Goal: Task Accomplishment & Management: Complete application form

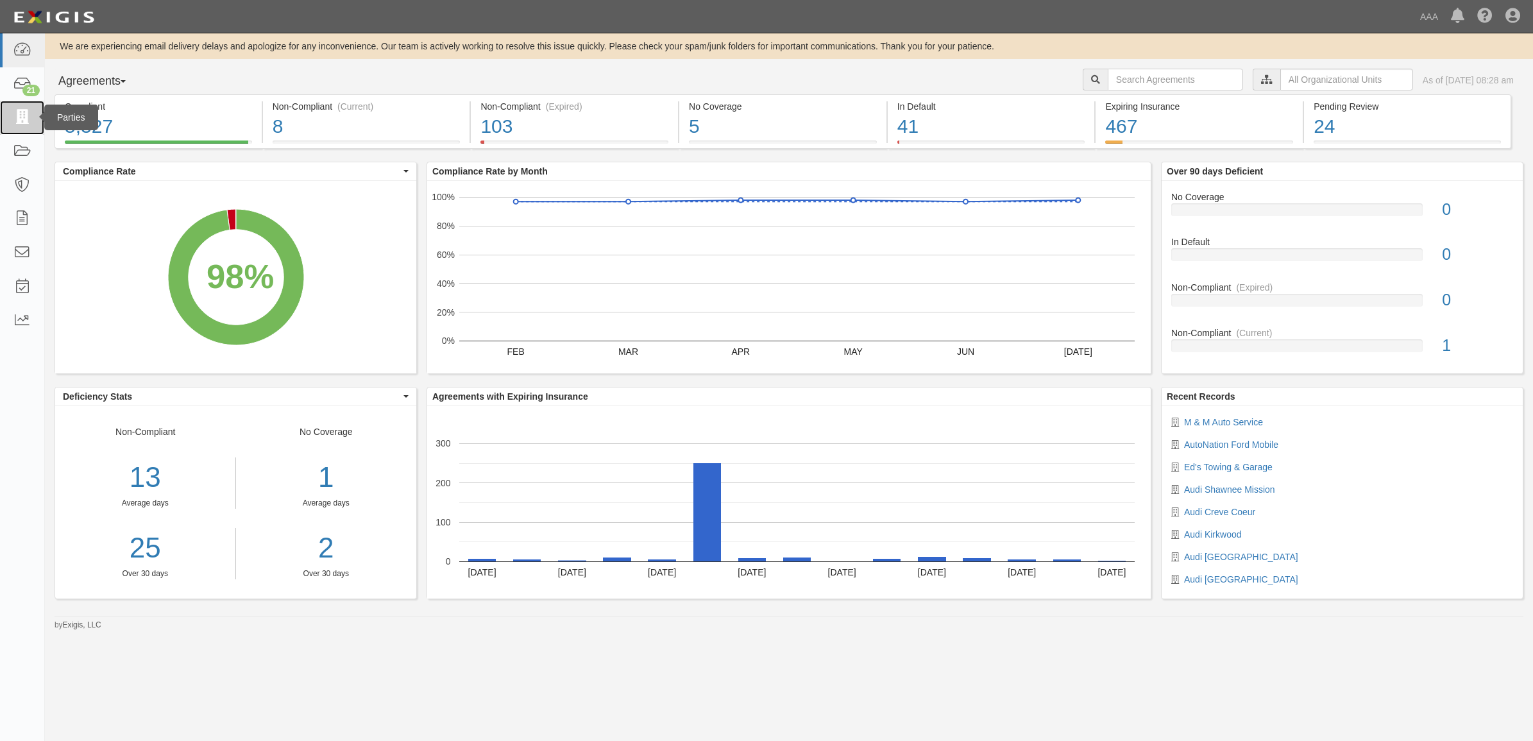
drag, startPoint x: 26, startPoint y: 117, endPoint x: 19, endPoint y: 123, distance: 9.1
click at [26, 119] on icon at bounding box center [22, 117] width 18 height 15
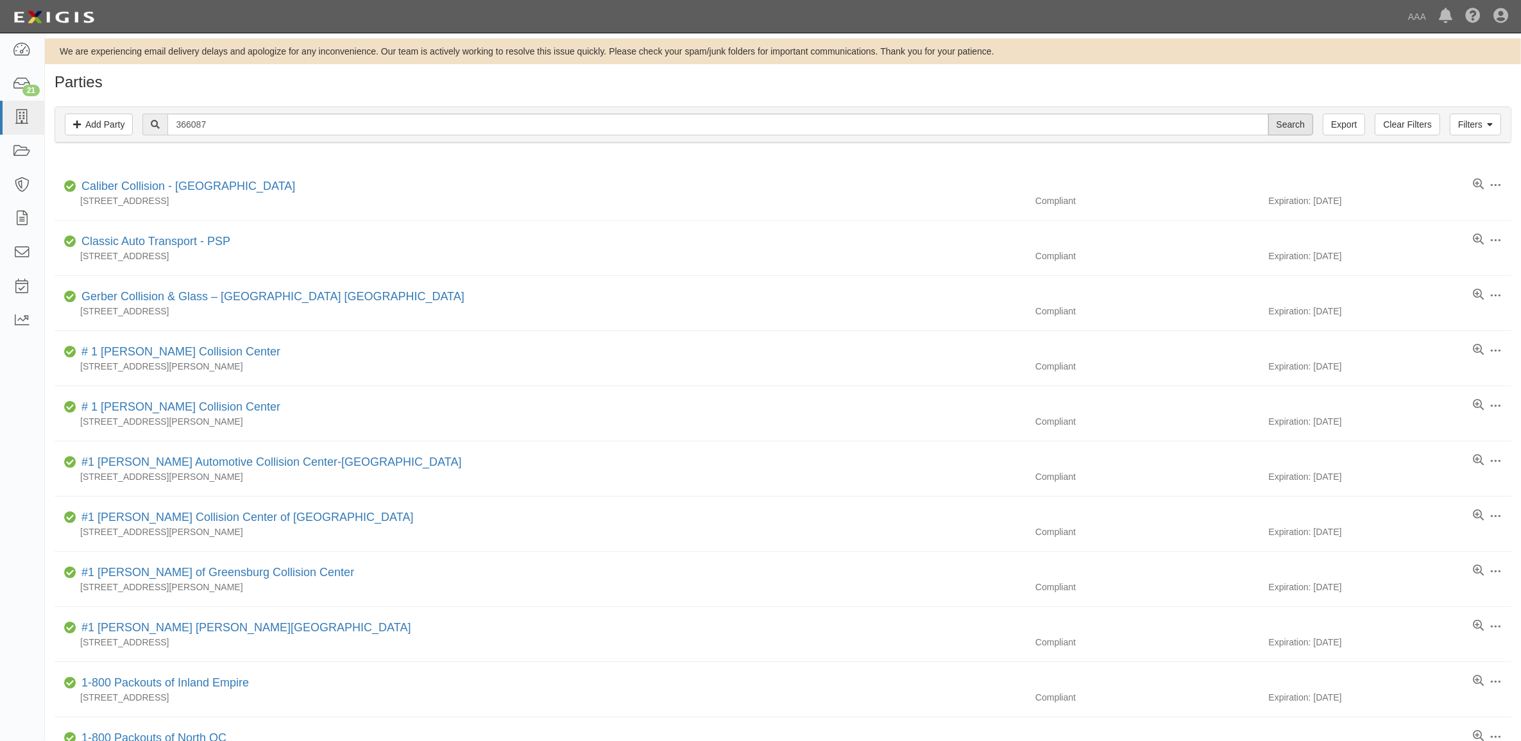
type input "366087"
click at [1298, 127] on input "Search" at bounding box center [1290, 125] width 45 height 22
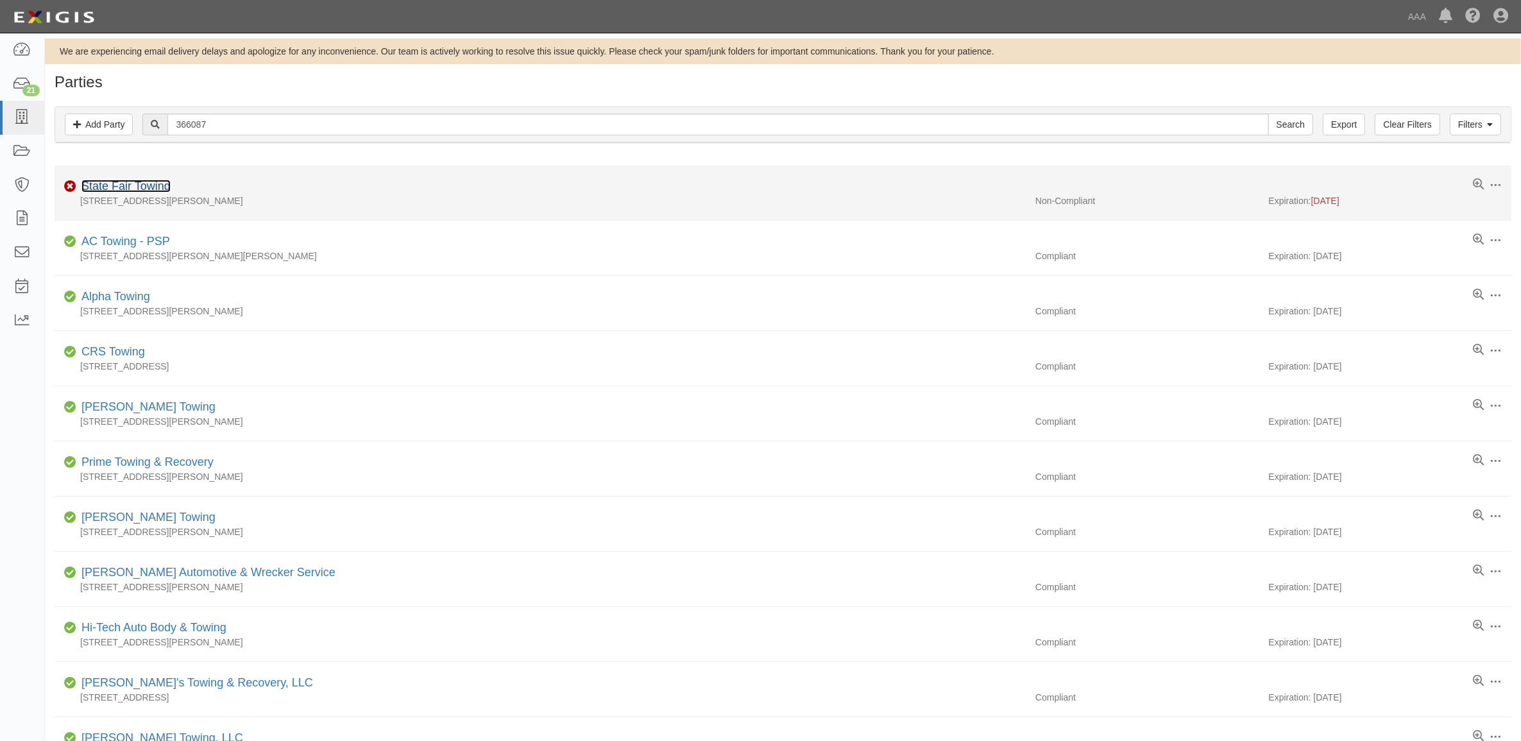
click at [114, 186] on link "State Fair Towing" at bounding box center [125, 186] width 89 height 13
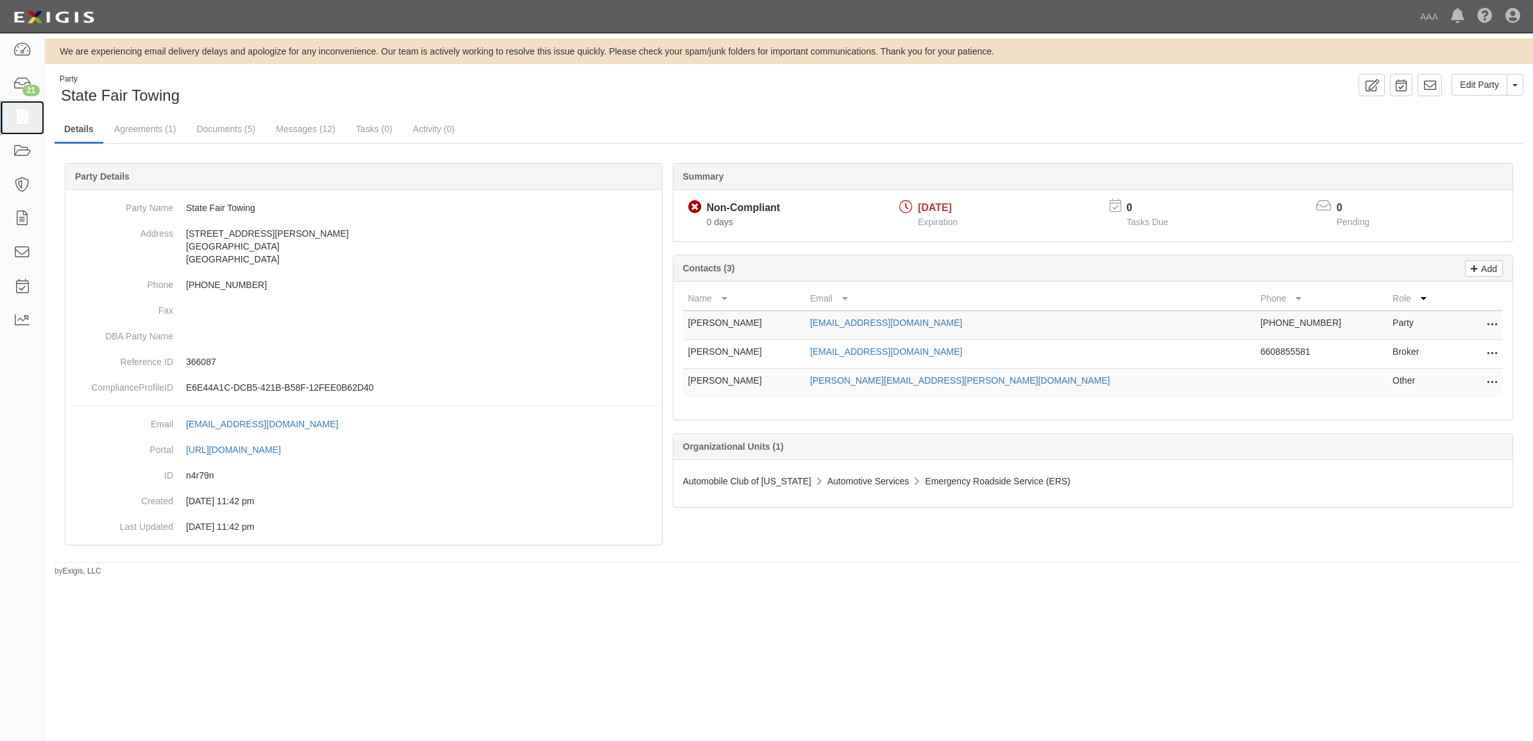
drag, startPoint x: 26, startPoint y: 117, endPoint x: 226, endPoint y: 156, distance: 203.2
click at [26, 117] on icon at bounding box center [22, 117] width 18 height 15
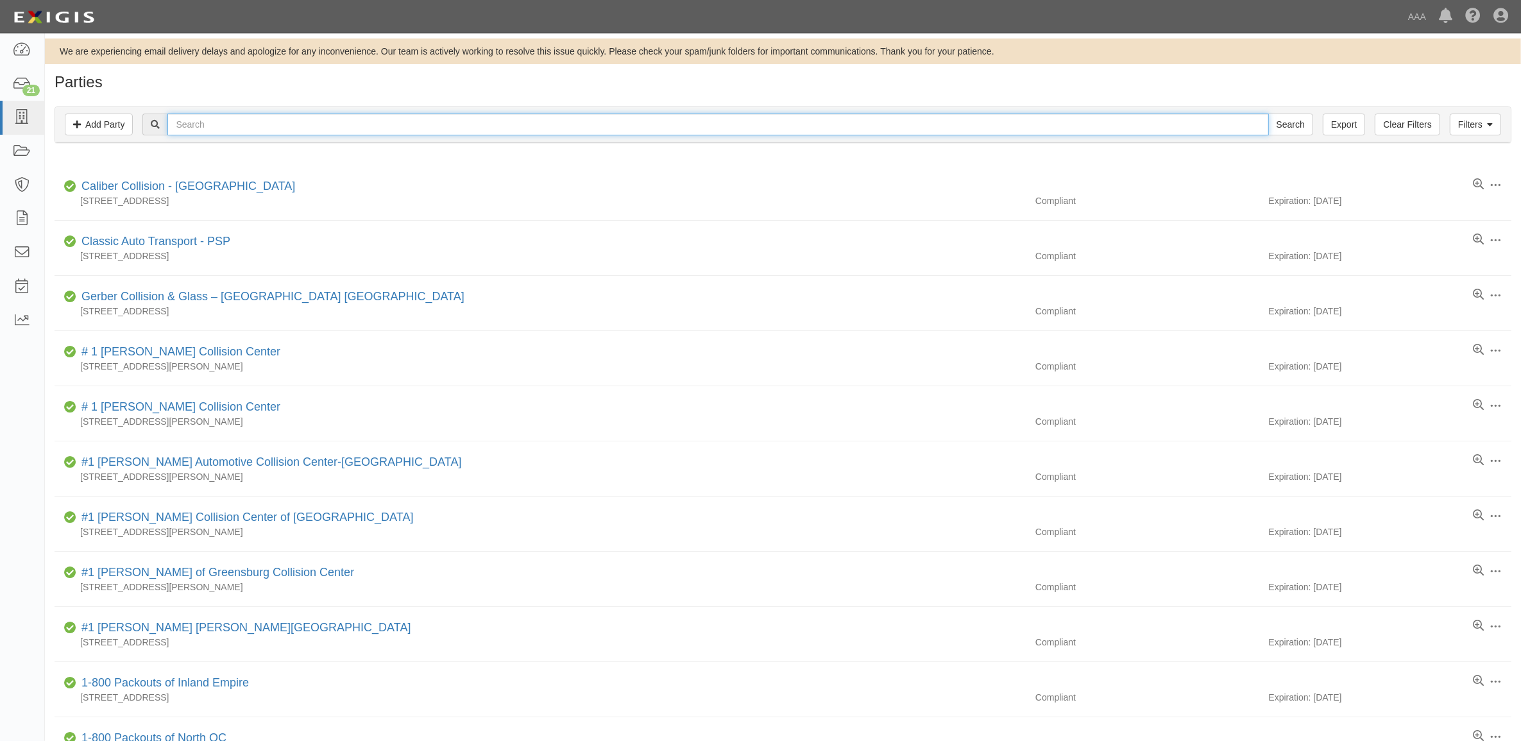
click at [203, 130] on input "text" at bounding box center [717, 125] width 1101 height 22
type input "Rator Towing"
click at [1268, 114] on input "Search" at bounding box center [1290, 125] width 45 height 22
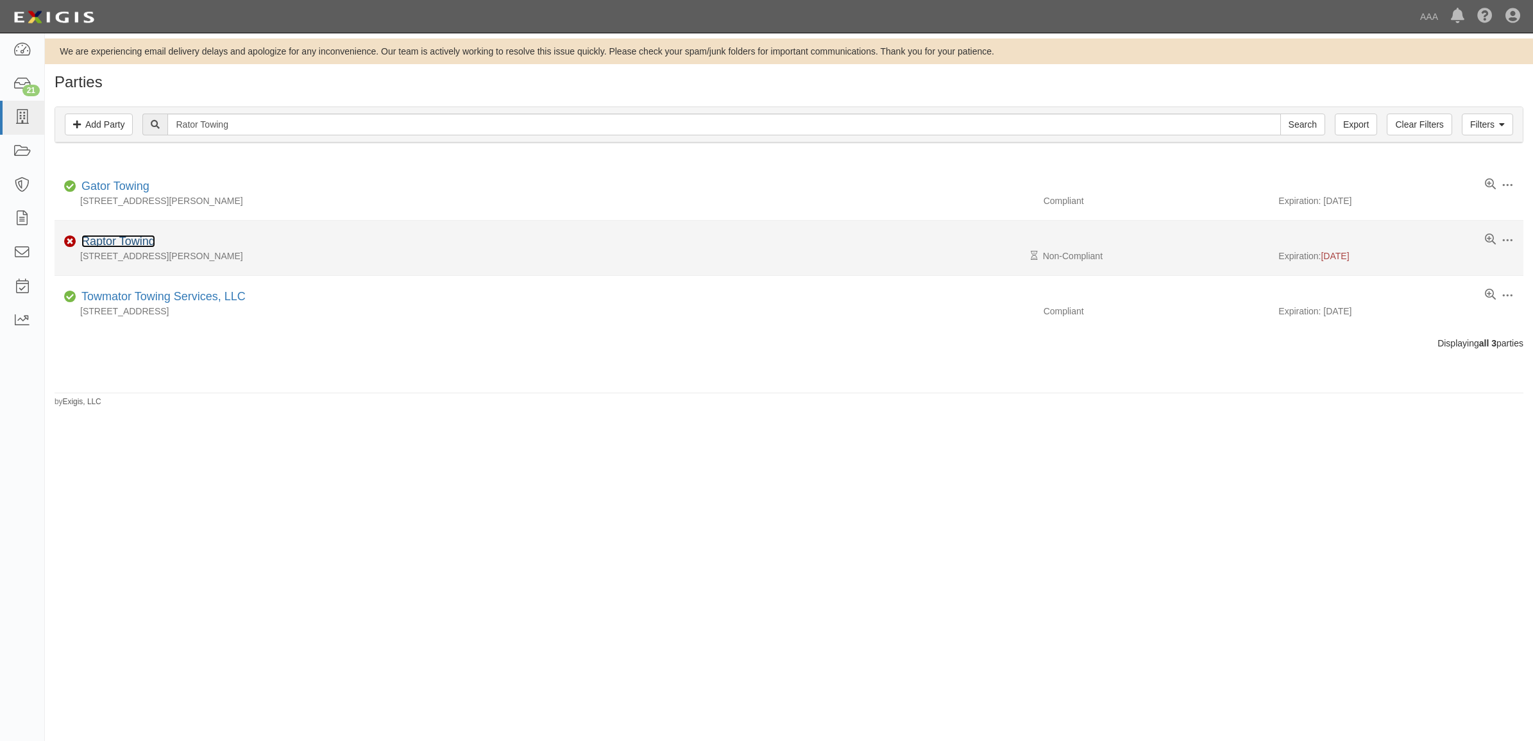
click at [133, 248] on link "Raptor Towing" at bounding box center [118, 241] width 74 height 13
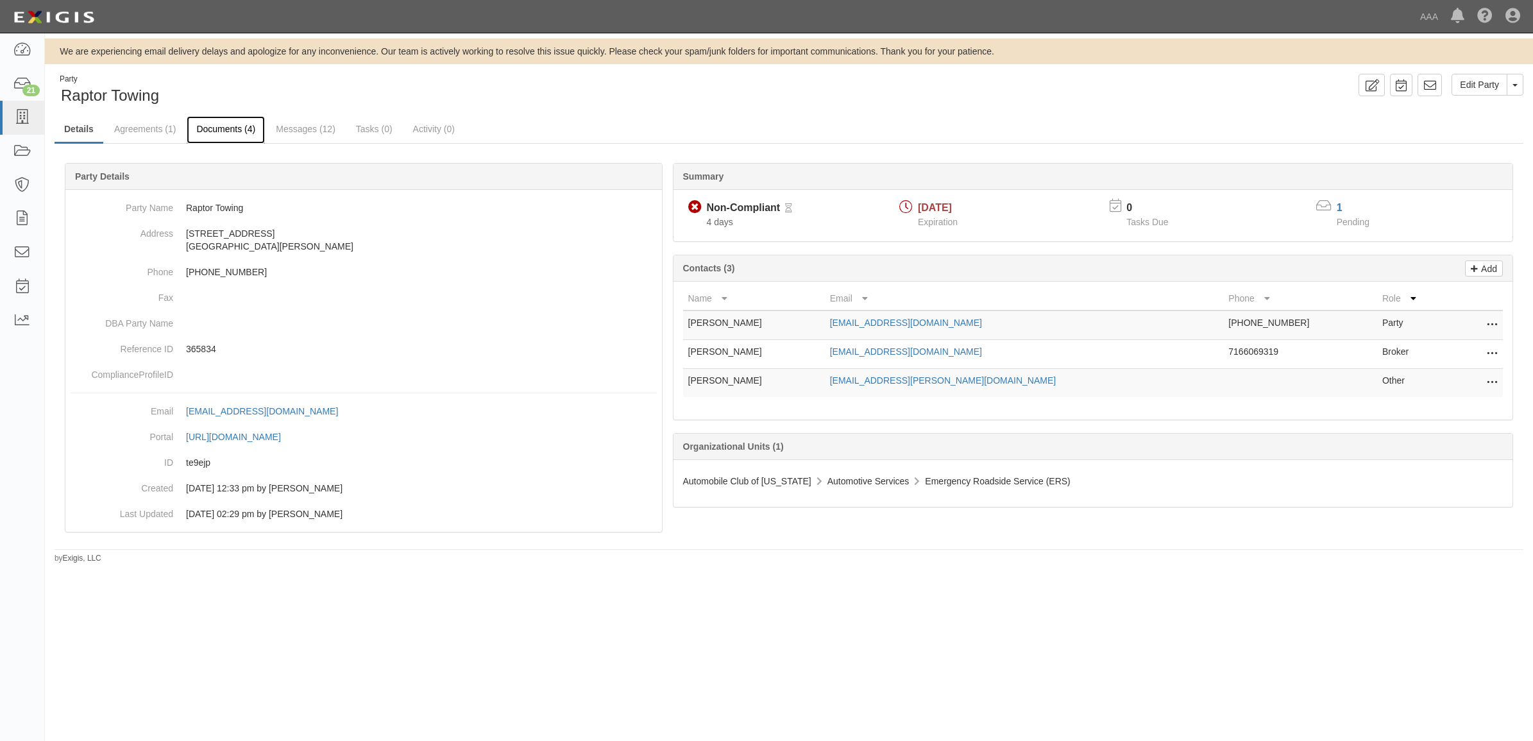
click at [228, 128] on link "Documents (4)" at bounding box center [226, 130] width 78 height 28
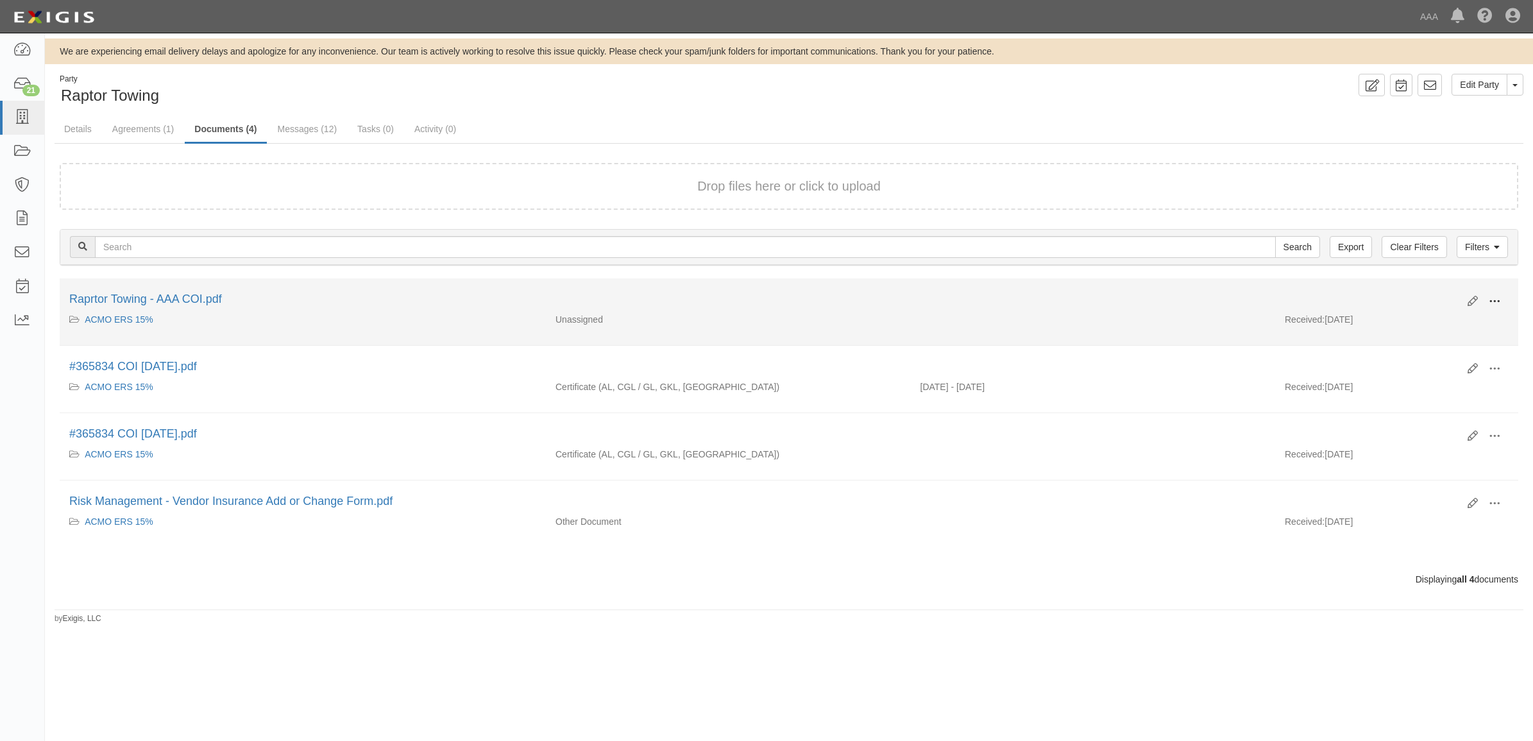
click at [1493, 299] on span at bounding box center [1495, 302] width 12 height 12
click at [1469, 316] on link "View" at bounding box center [1432, 320] width 101 height 23
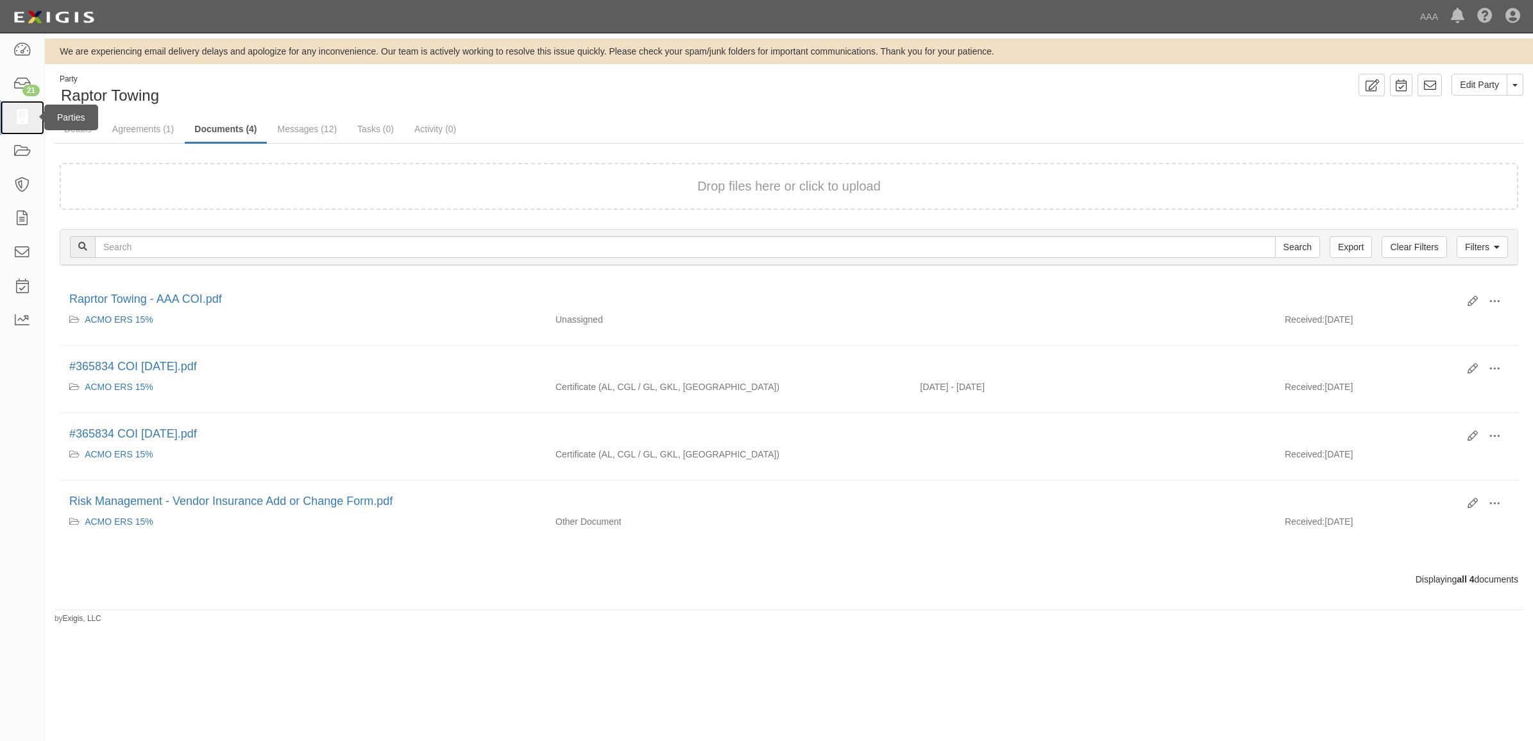
click at [15, 114] on icon at bounding box center [22, 117] width 18 height 15
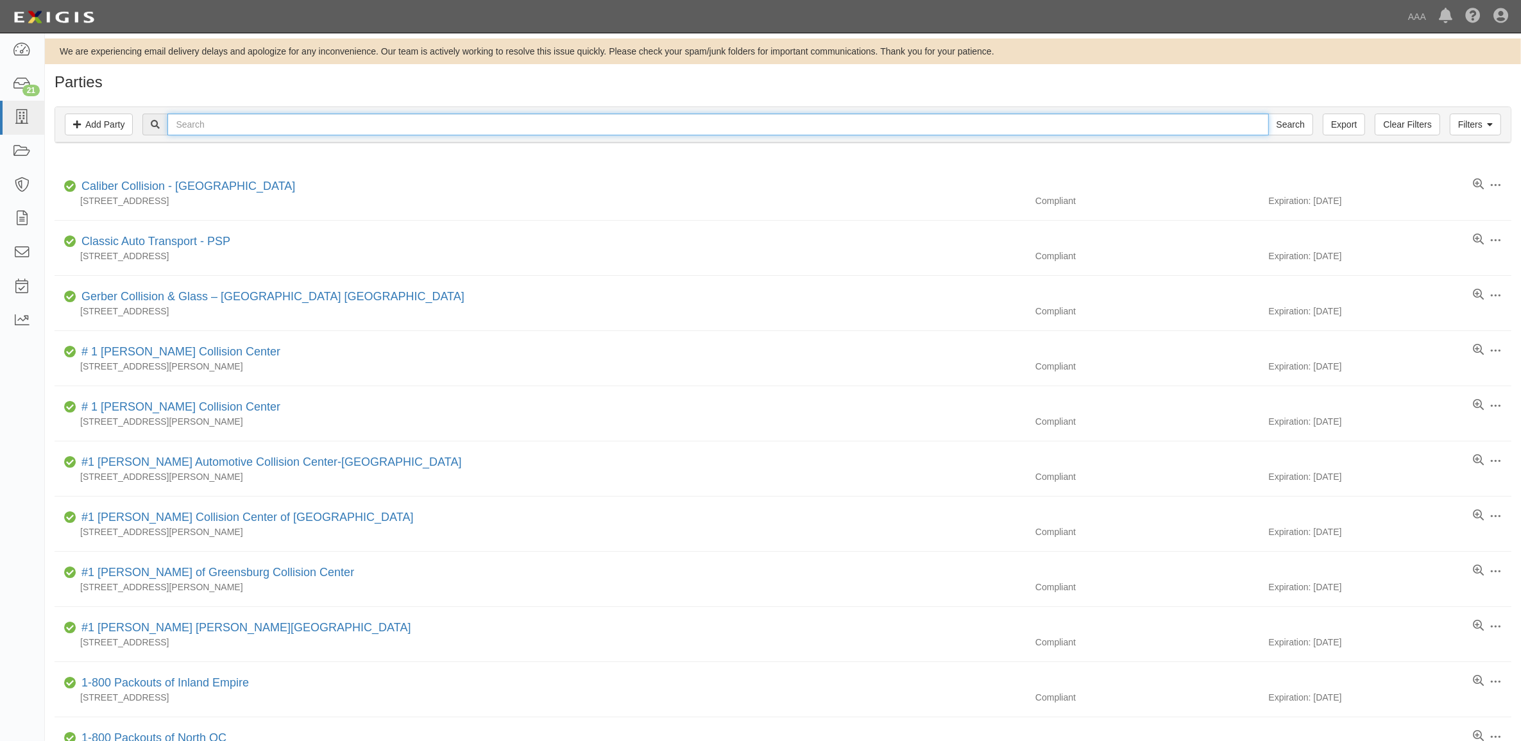
click at [299, 115] on input "text" at bounding box center [717, 125] width 1101 height 22
type input "282815"
click at [1268, 114] on input "Search" at bounding box center [1290, 125] width 45 height 22
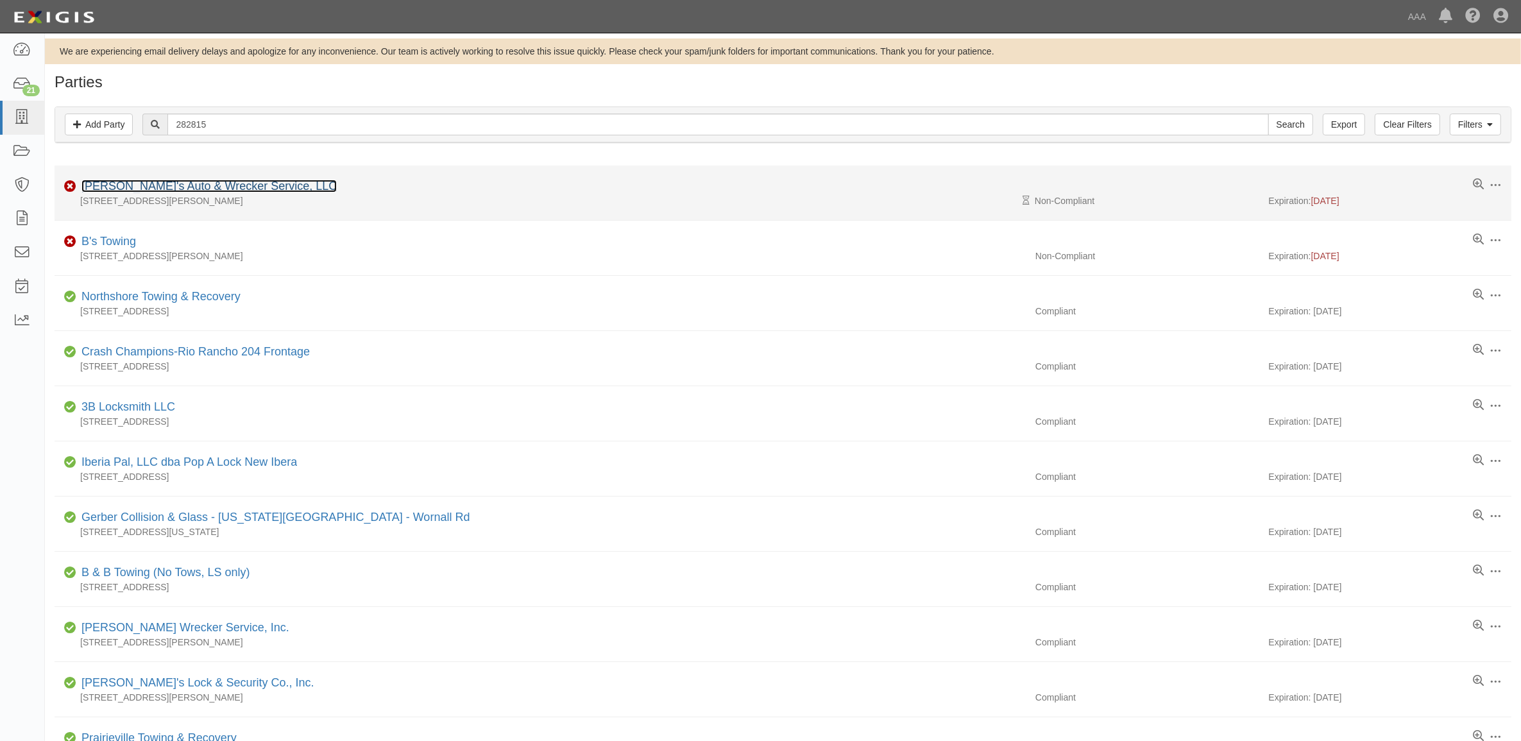
click at [176, 185] on link "Kevin's Auto & Wrecker Service, LLC" at bounding box center [208, 186] width 255 height 13
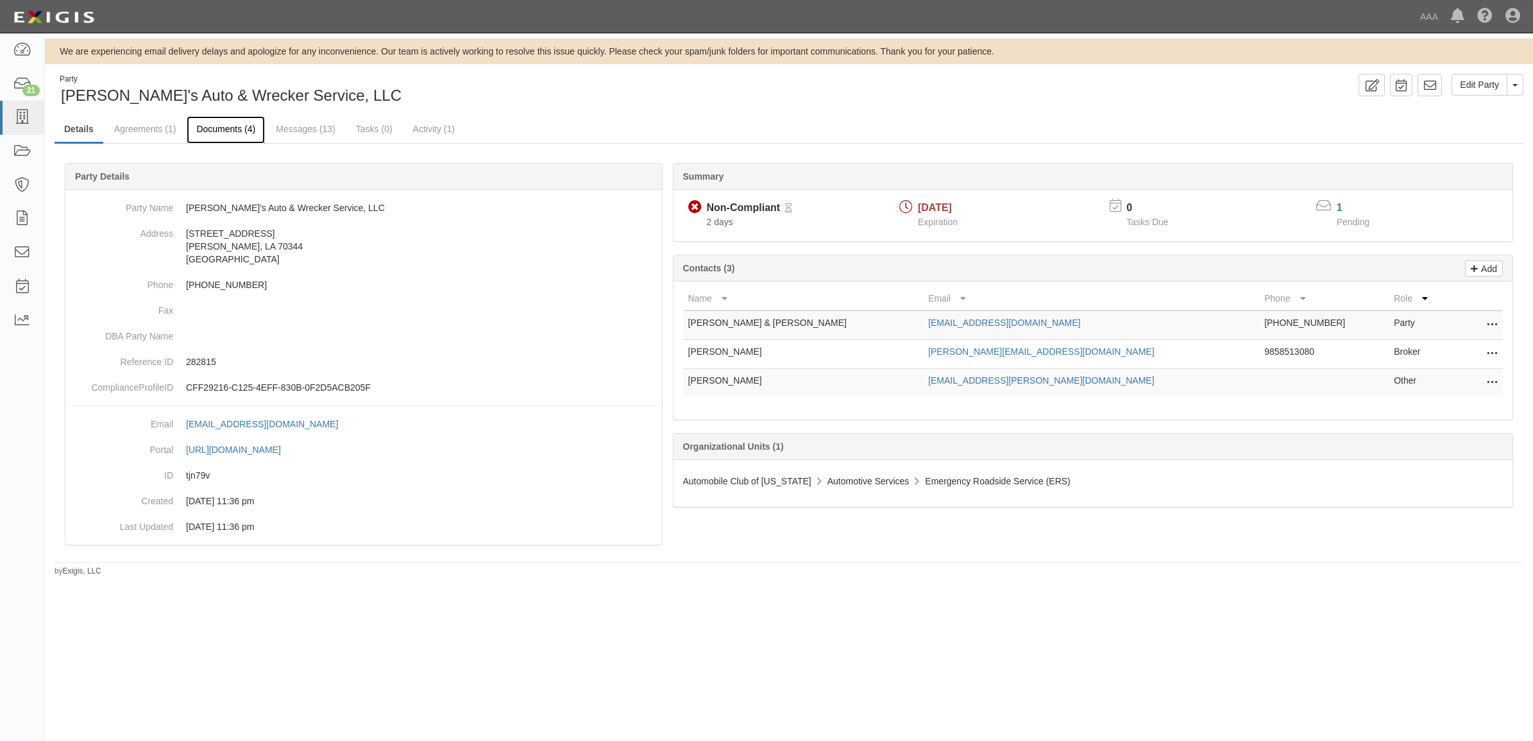
click at [253, 133] on link "Documents (4)" at bounding box center [226, 130] width 78 height 28
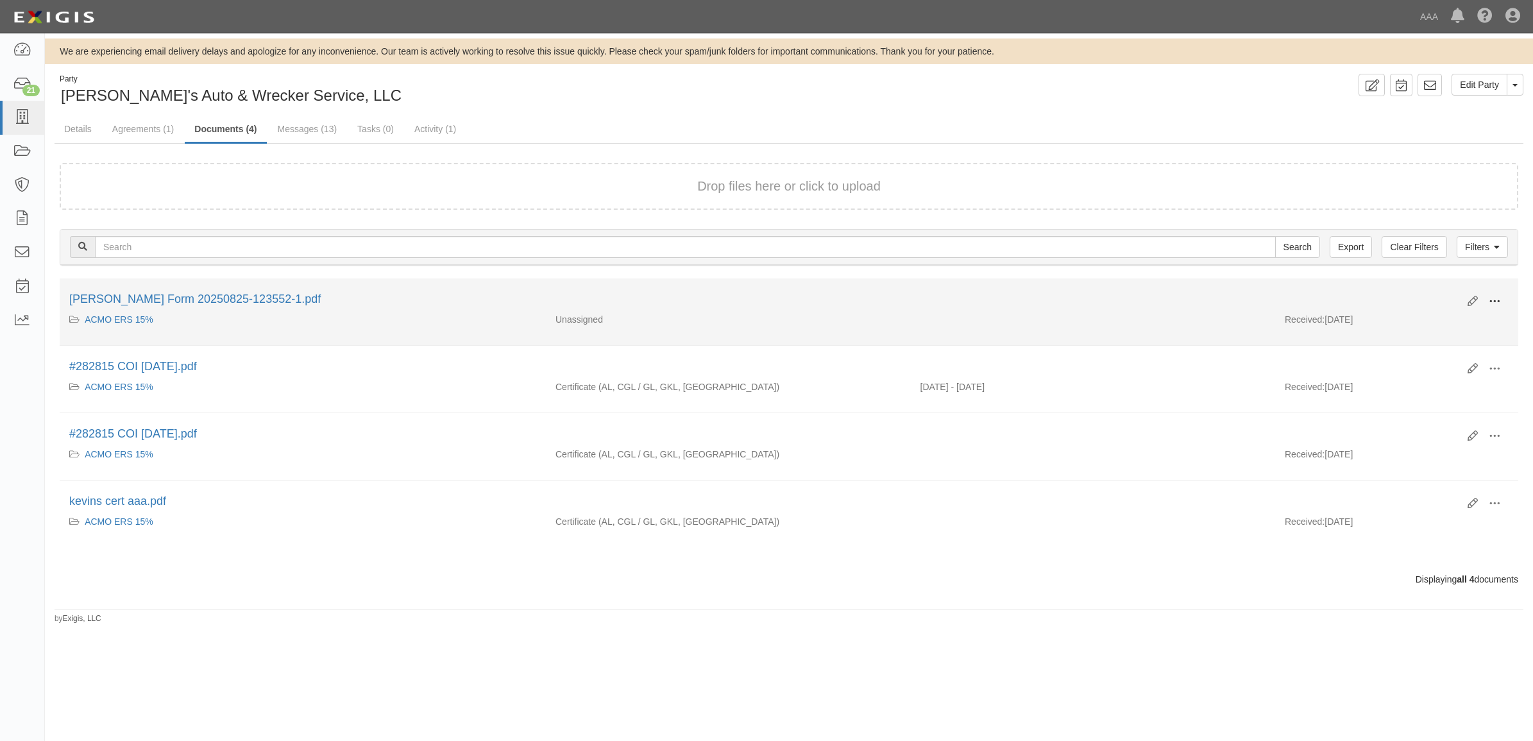
click at [1495, 297] on span at bounding box center [1495, 302] width 12 height 12
click at [1461, 316] on link "View" at bounding box center [1432, 320] width 101 height 23
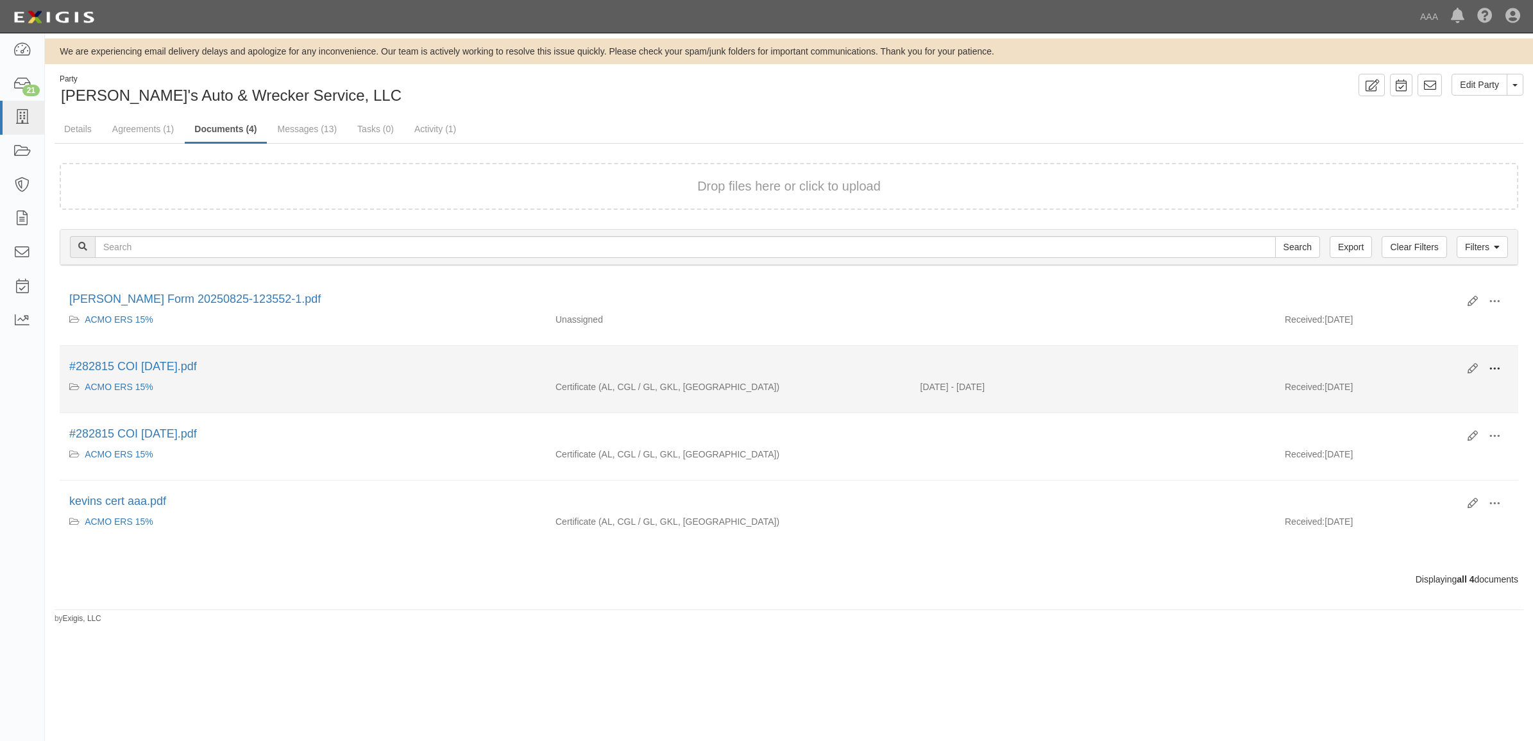
click at [1497, 366] on span at bounding box center [1495, 369] width 12 height 12
click at [1450, 382] on link "View" at bounding box center [1432, 387] width 101 height 23
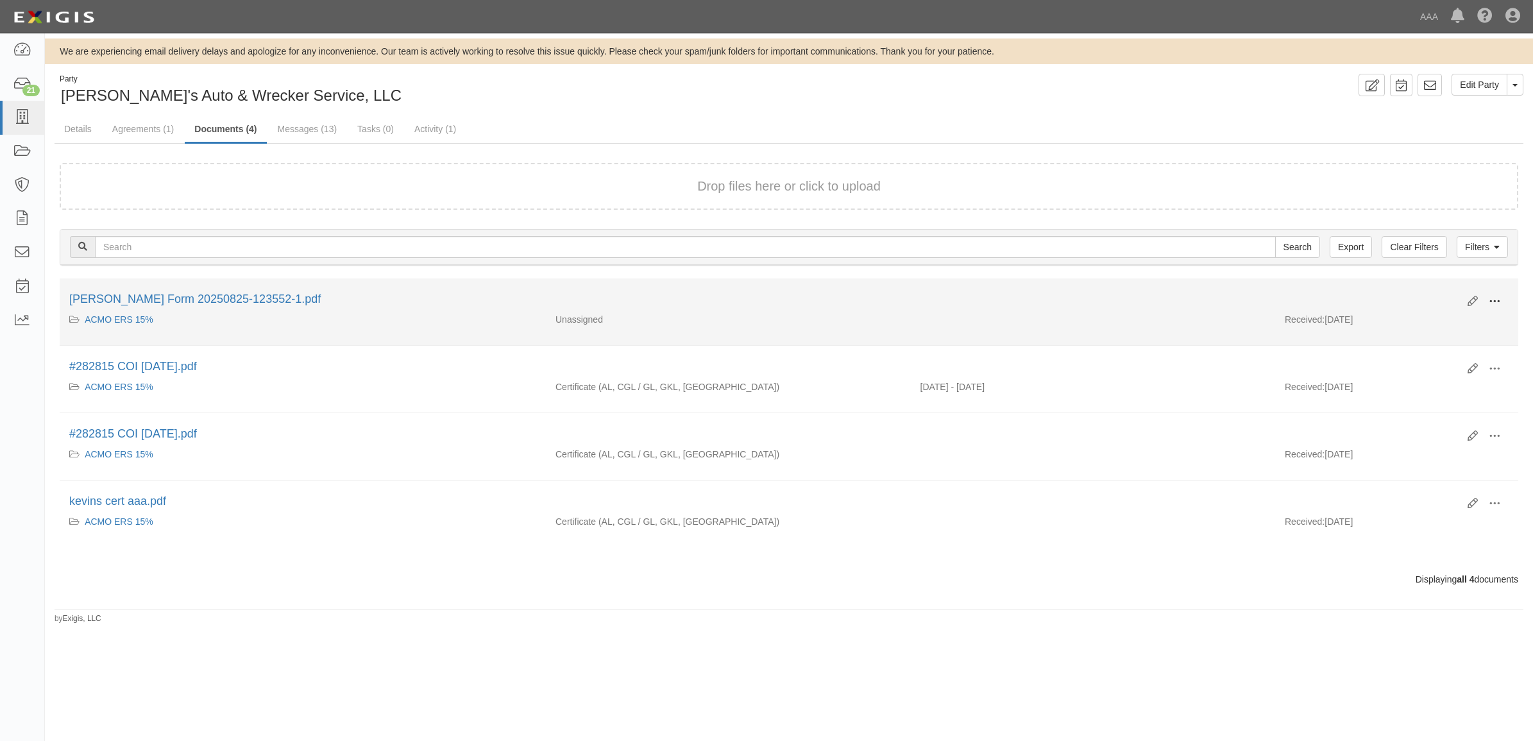
click at [1492, 300] on span at bounding box center [1495, 302] width 12 height 12
click at [1458, 315] on link "View" at bounding box center [1432, 320] width 101 height 23
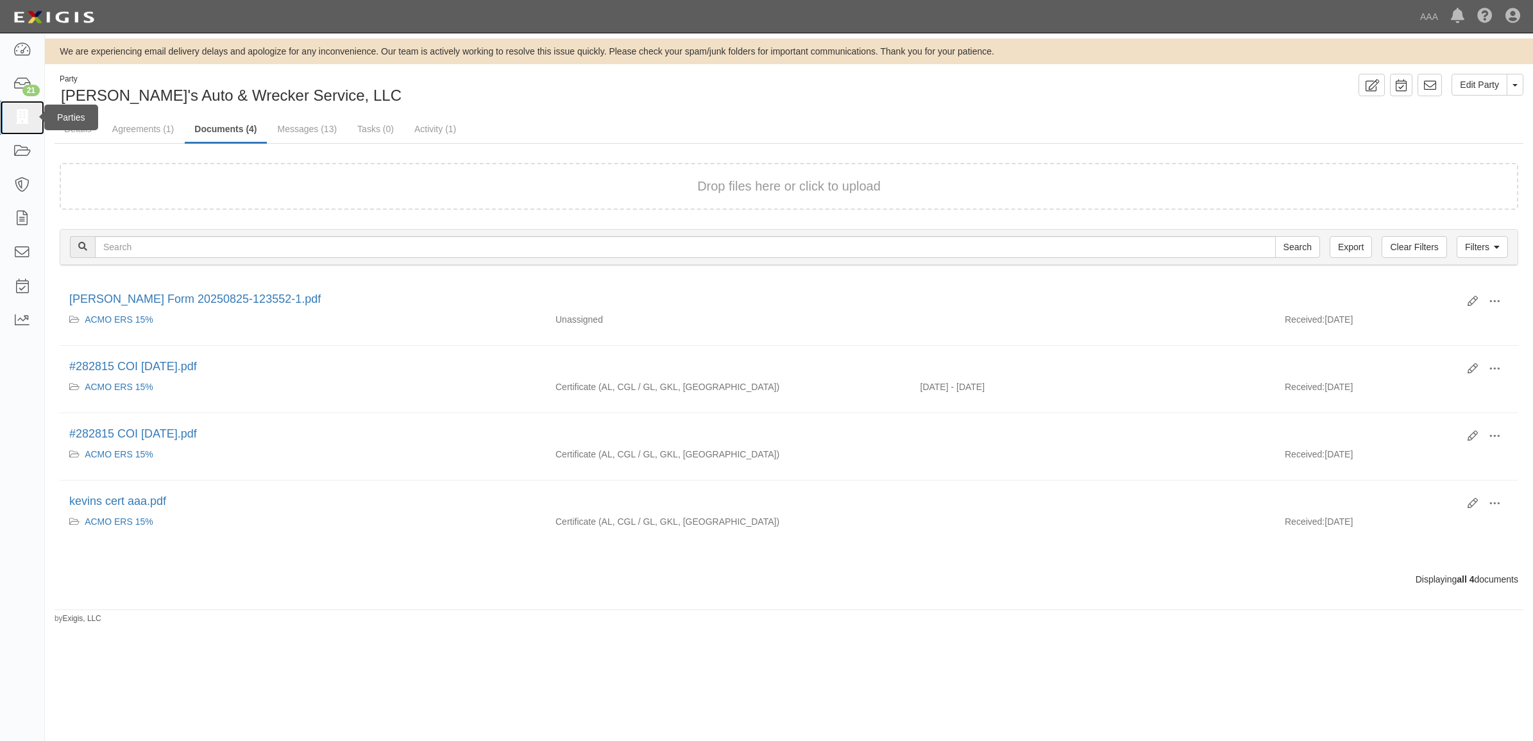
click at [24, 107] on link at bounding box center [22, 118] width 44 height 34
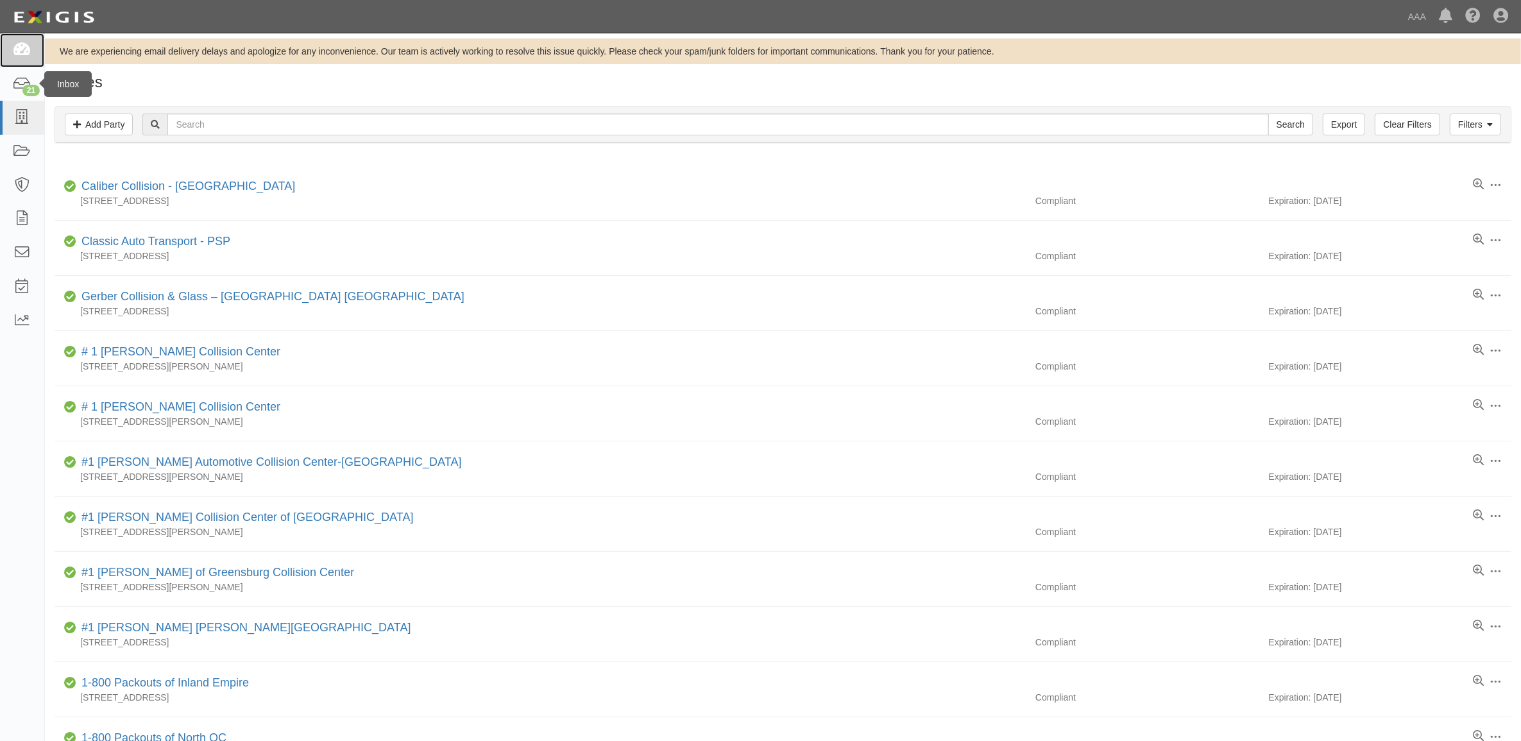
drag, startPoint x: 24, startPoint y: 58, endPoint x: 79, endPoint y: 85, distance: 61.7
click at [24, 58] on icon at bounding box center [22, 50] width 18 height 15
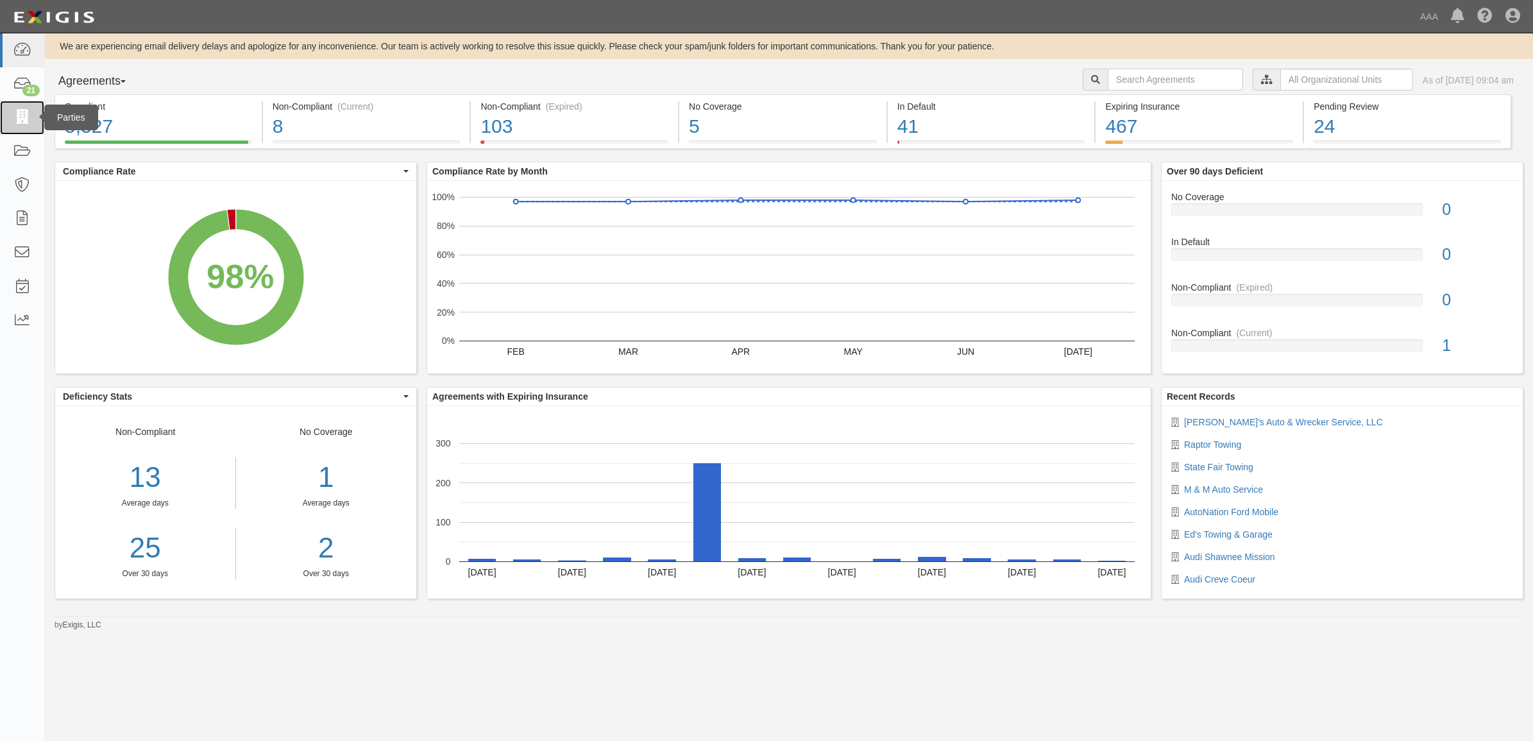
click at [27, 122] on icon at bounding box center [22, 117] width 18 height 15
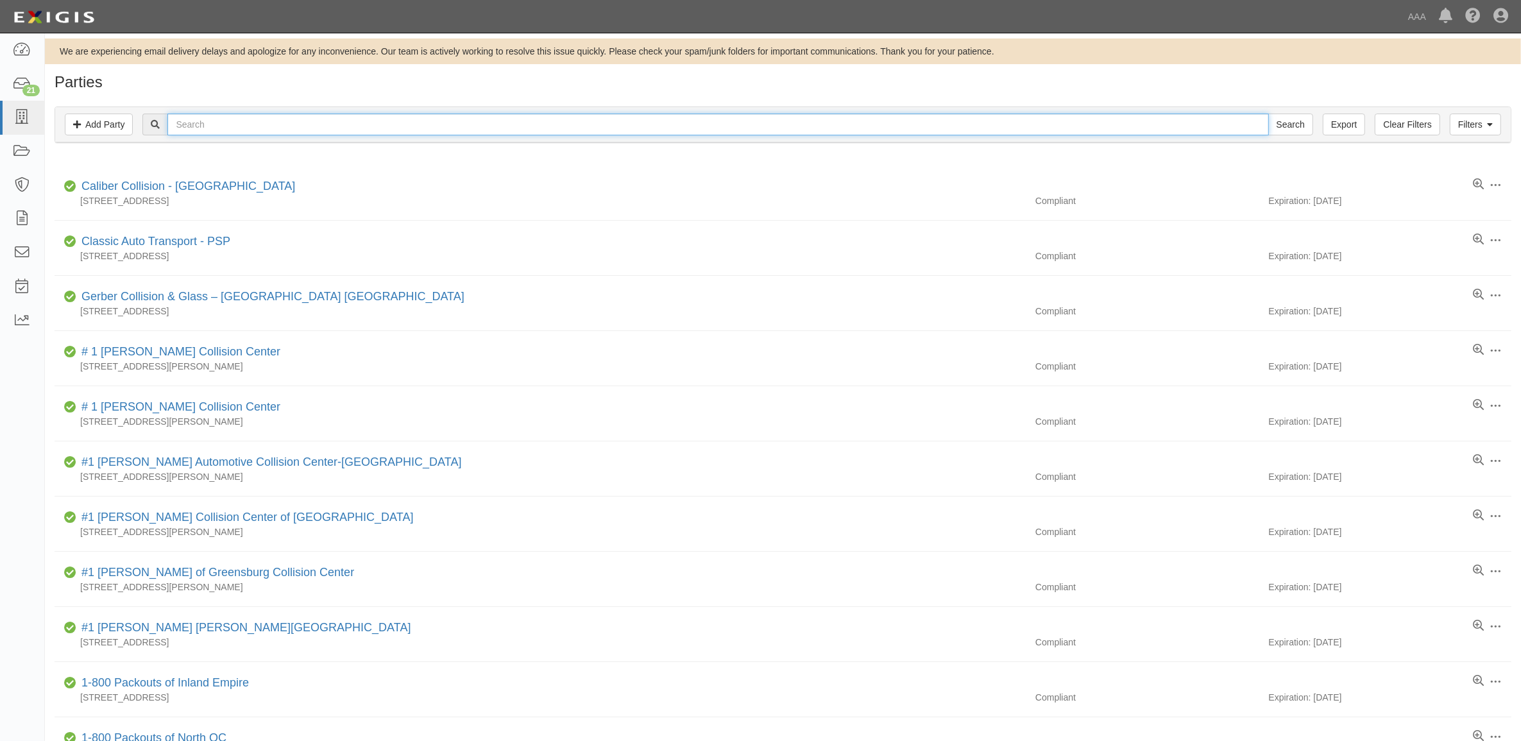
click at [254, 119] on input "text" at bounding box center [717, 125] width 1101 height 22
type input "631619"
click at [1268, 114] on input "Search" at bounding box center [1290, 125] width 45 height 22
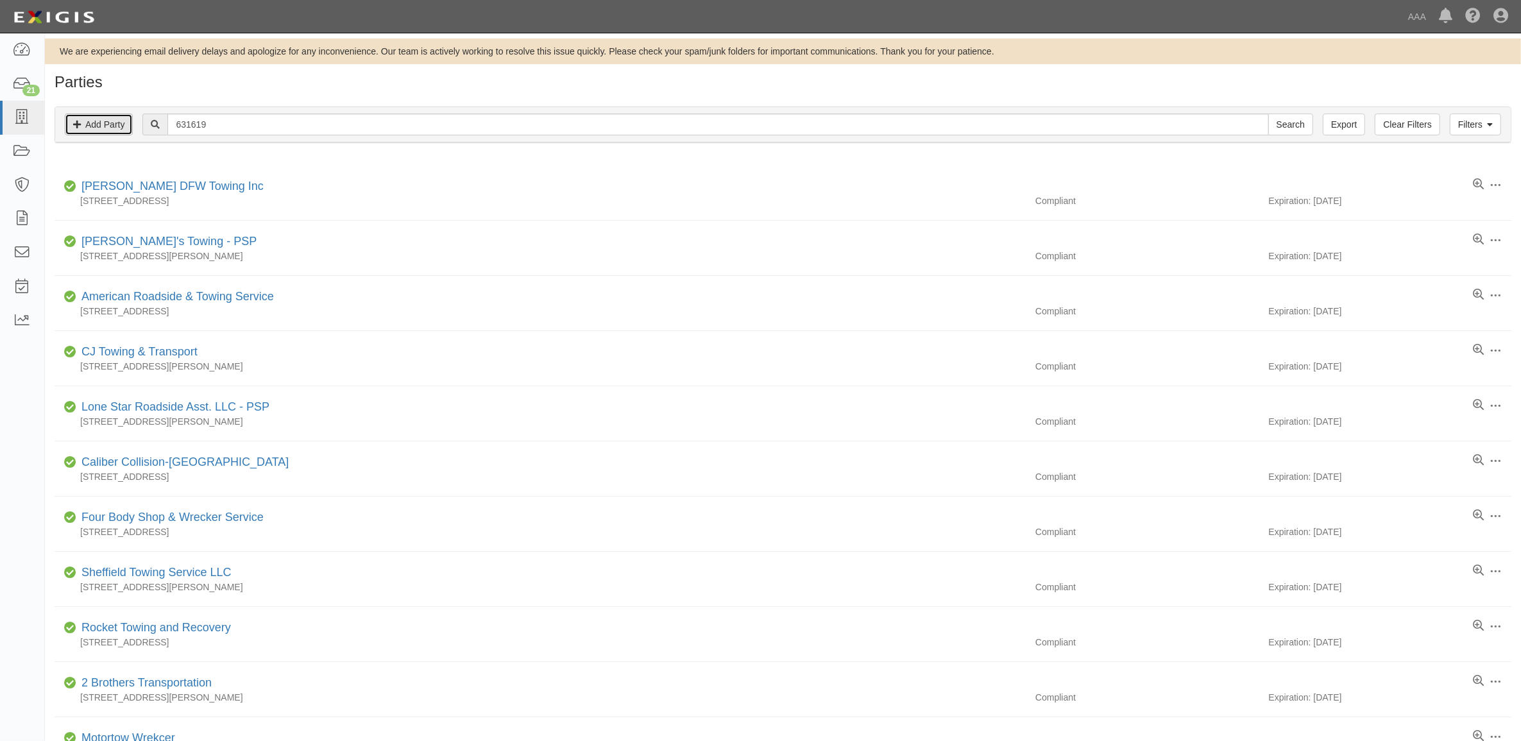
click at [107, 117] on link "Add Party" at bounding box center [99, 125] width 68 height 22
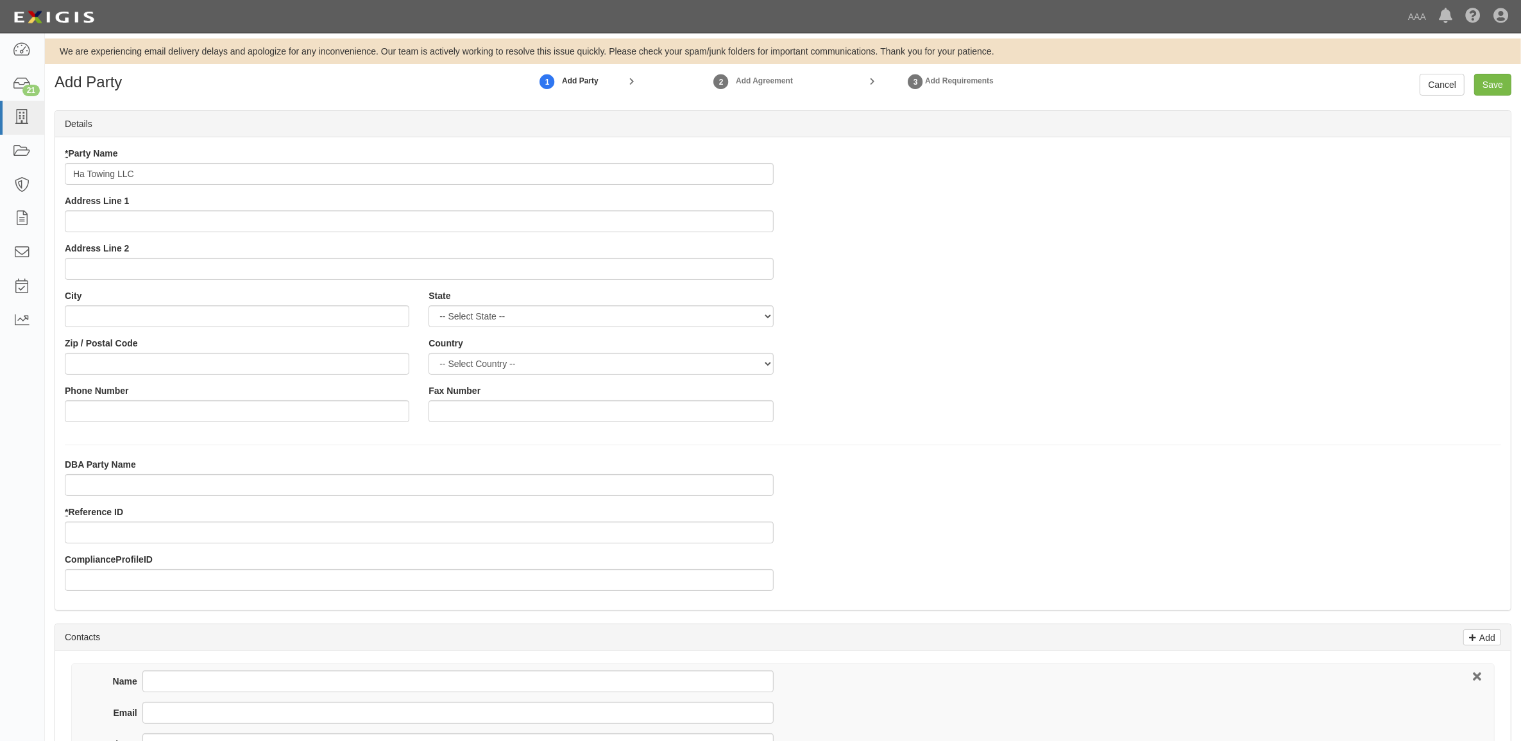
type input "Ha Towing LLC"
type input "3806 Bailey Ave"
type input "Manvel"
select select "TX"
type input "77578"
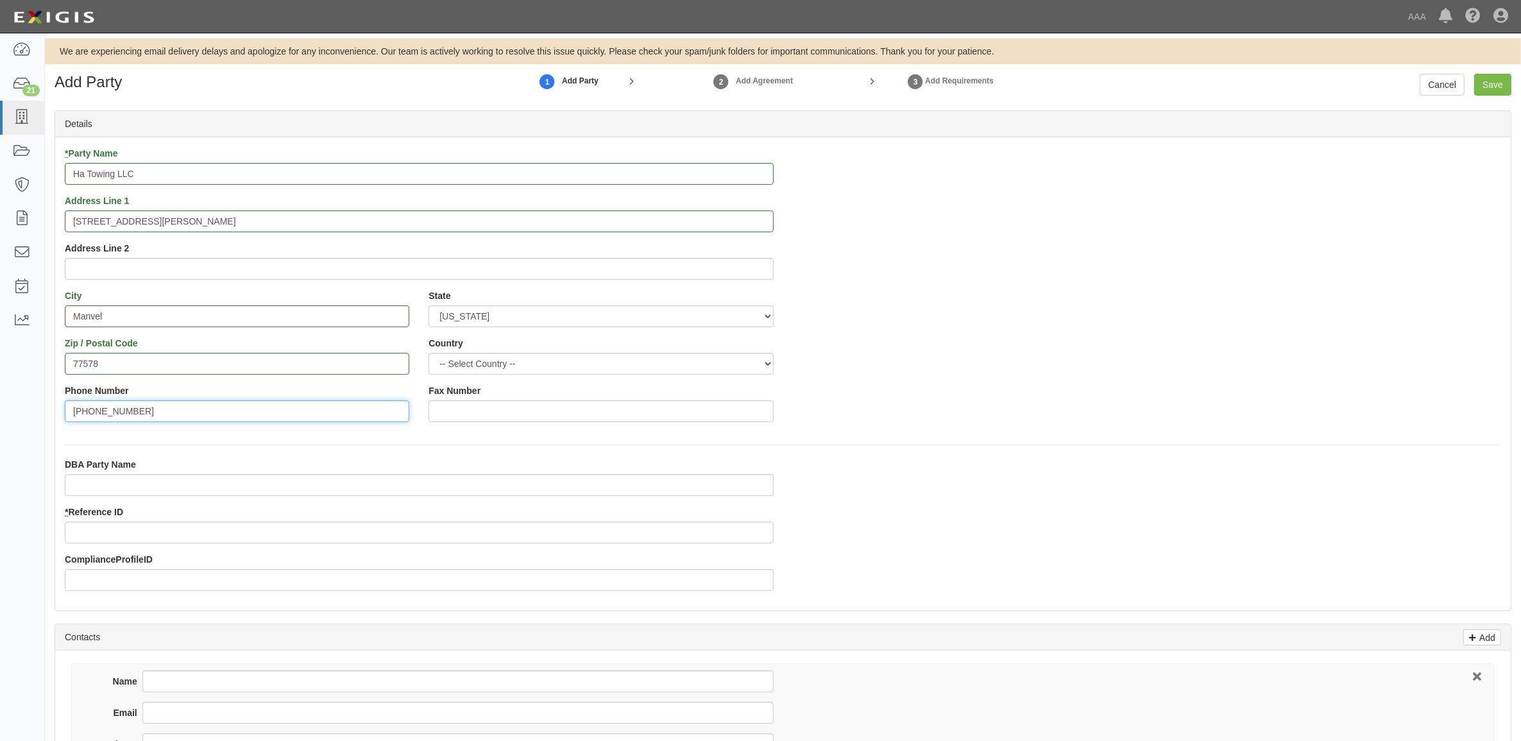
type input "[PHONE_NUMBER]"
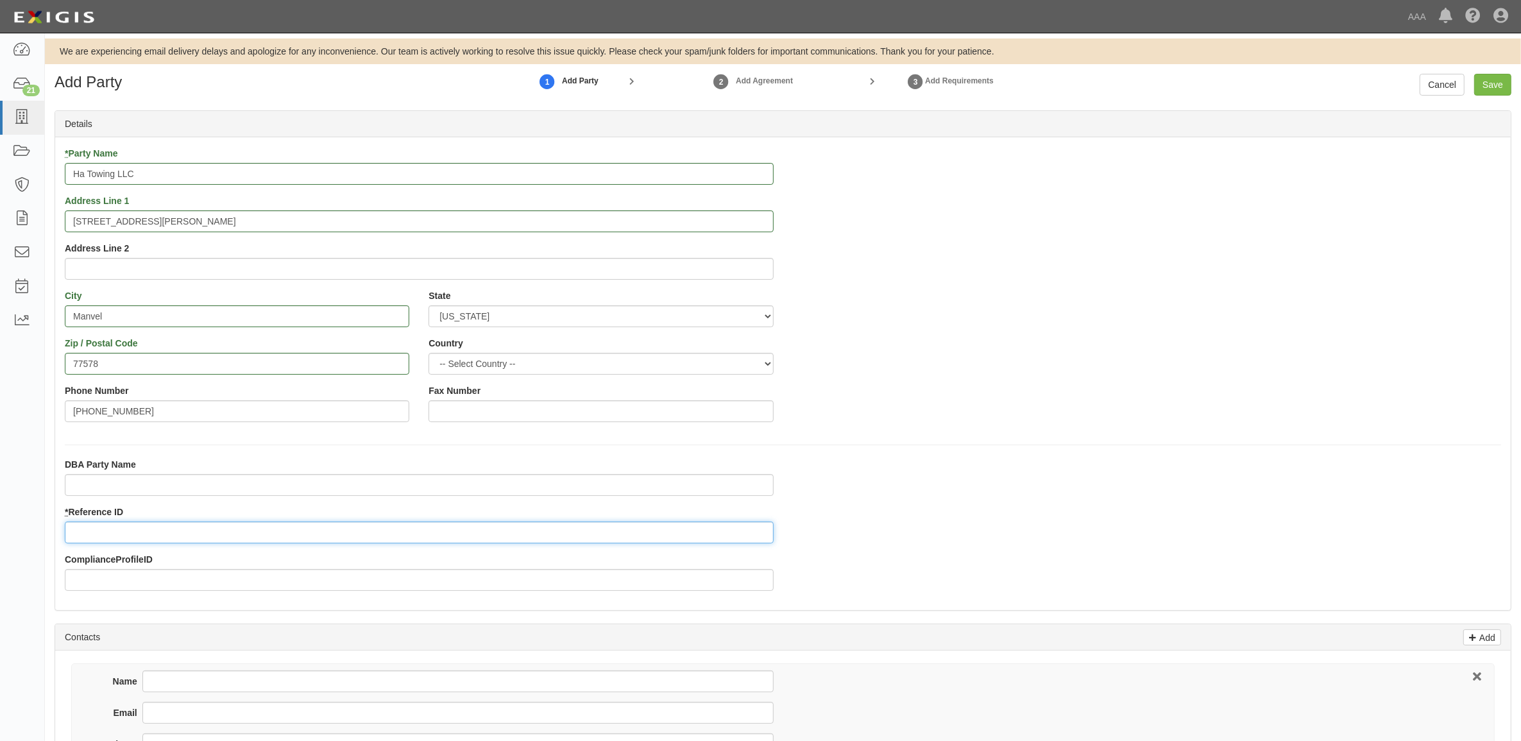
click at [210, 529] on input "* Reference ID" at bounding box center [419, 533] width 709 height 22
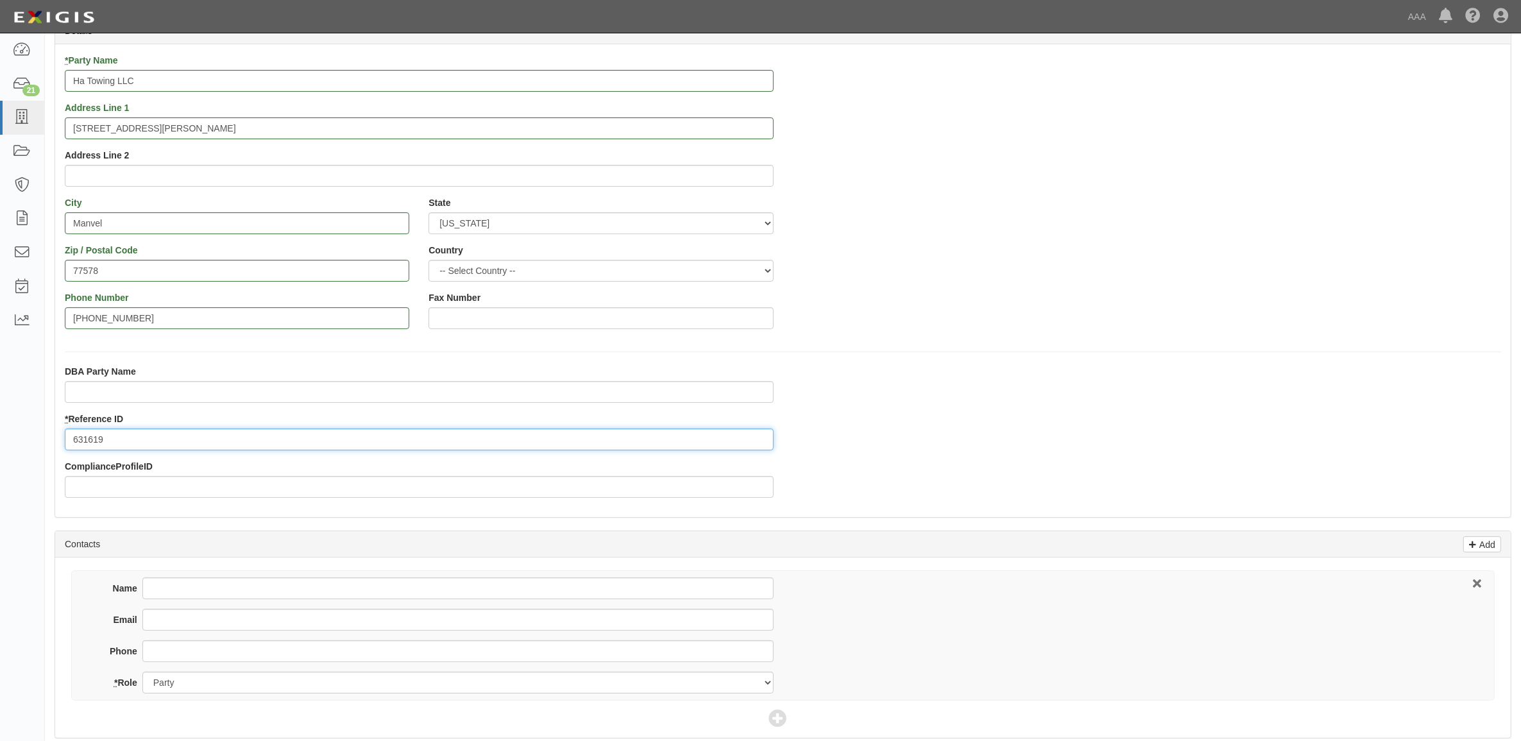
scroll to position [241, 0]
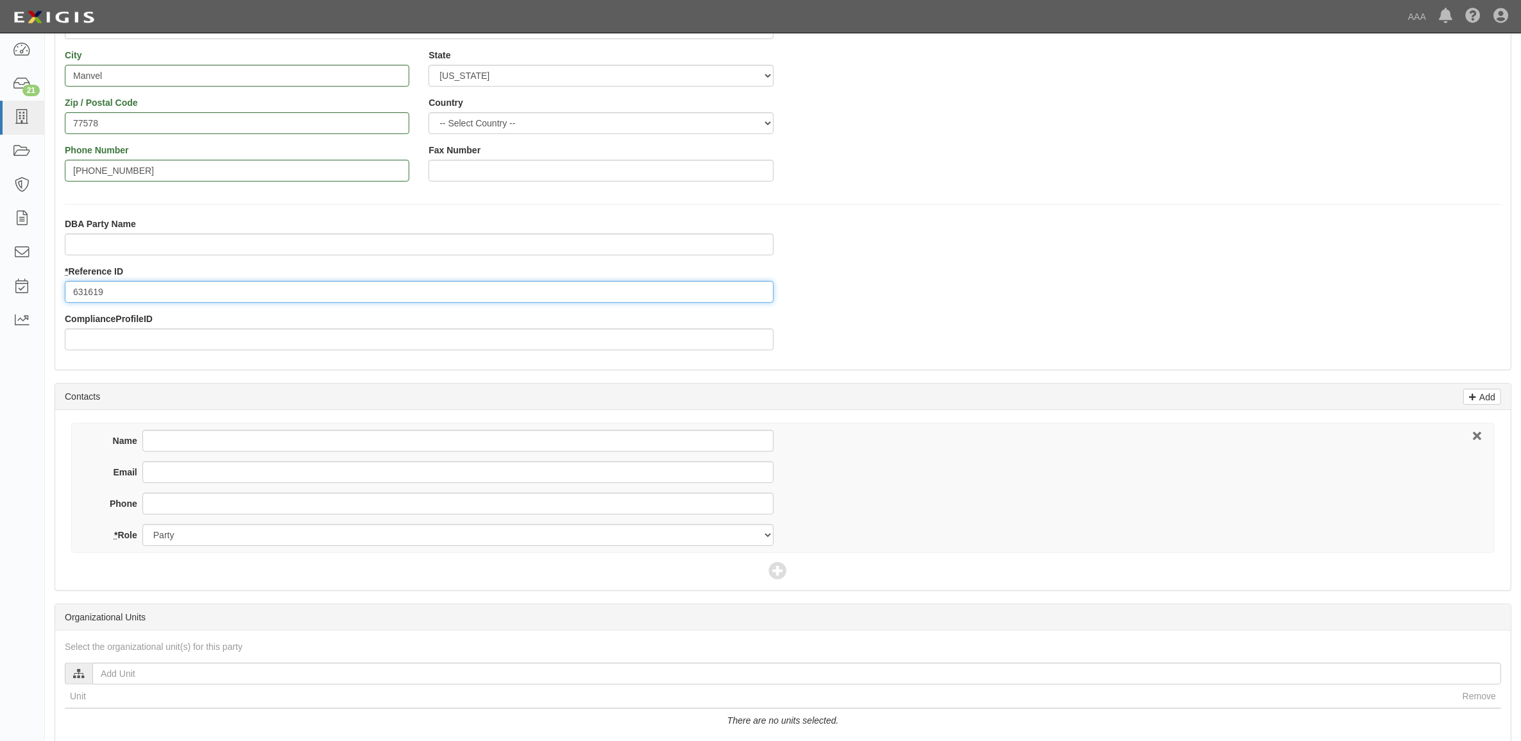
type input "631619"
click at [247, 438] on input "Name" at bounding box center [457, 441] width 631 height 22
type input "Hamed Anafjeh"
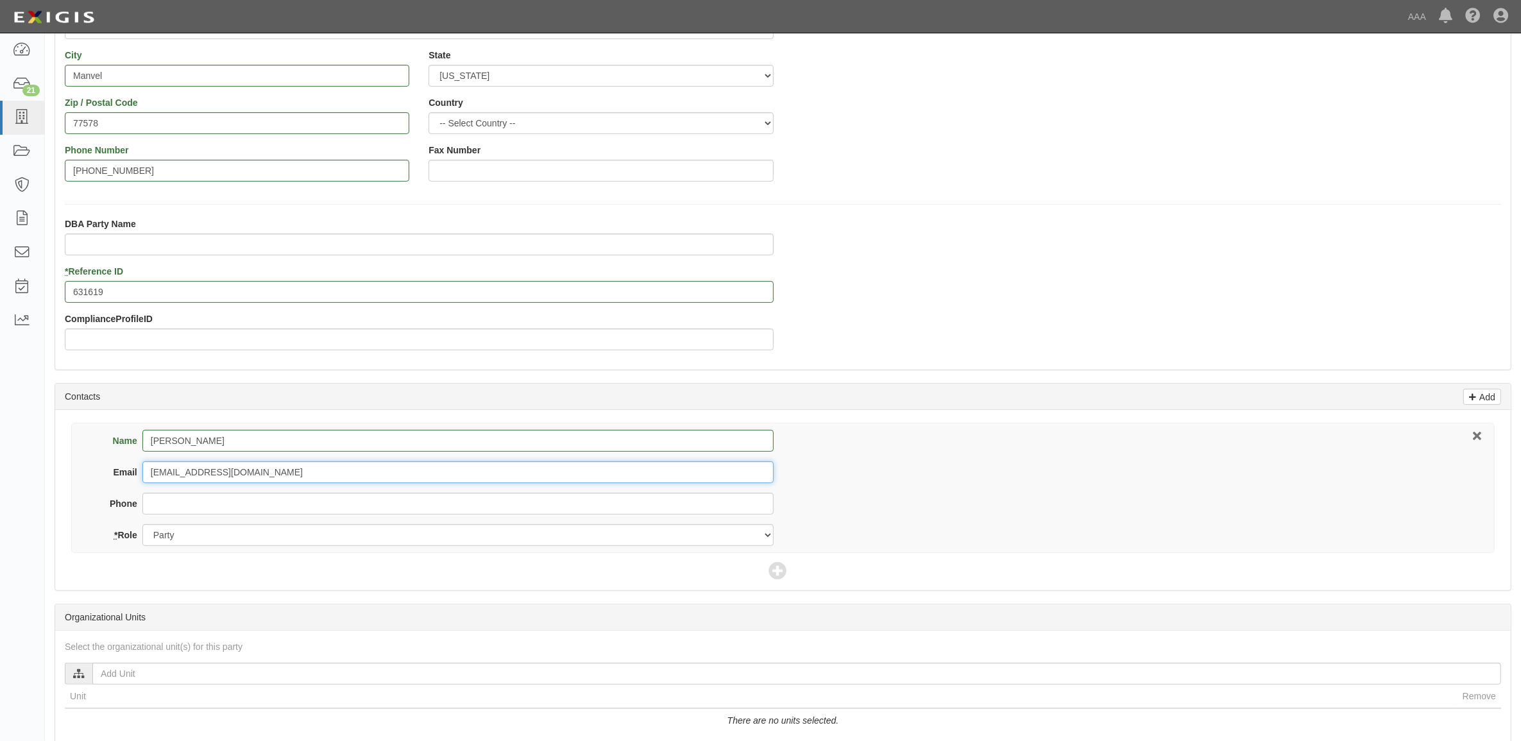
type input "ha.towing.tx@gmail.com"
type input "281-965-0552"
click at [780, 577] on icon at bounding box center [778, 572] width 18 height 18
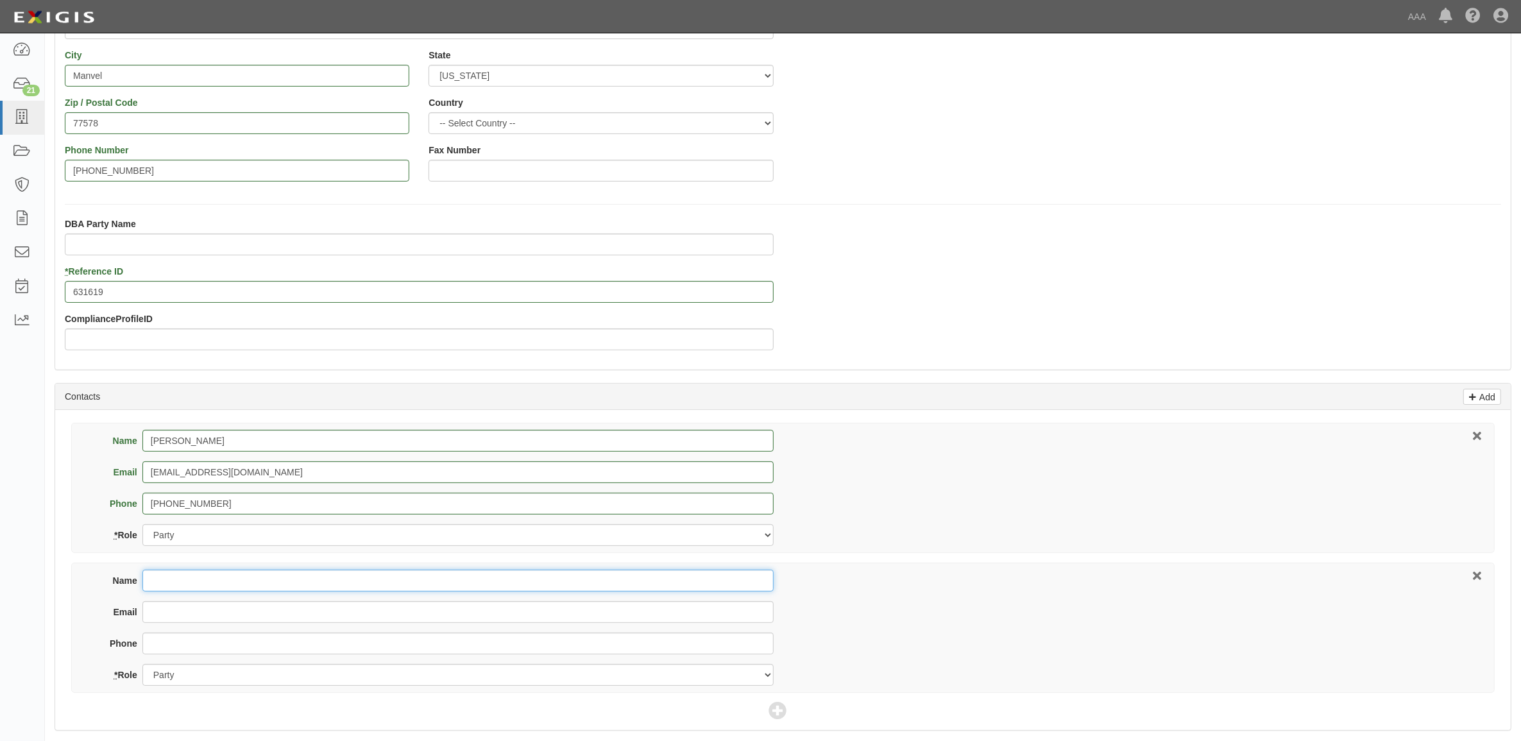
drag, startPoint x: 361, startPoint y: 572, endPoint x: 355, endPoint y: 584, distance: 13.8
click at [357, 579] on input "Name" at bounding box center [457, 581] width 631 height 22
click at [217, 579] on input "Name" at bounding box center [457, 581] width 631 height 22
type input "Sari Minkara"
type input "info@minarcoins.com"
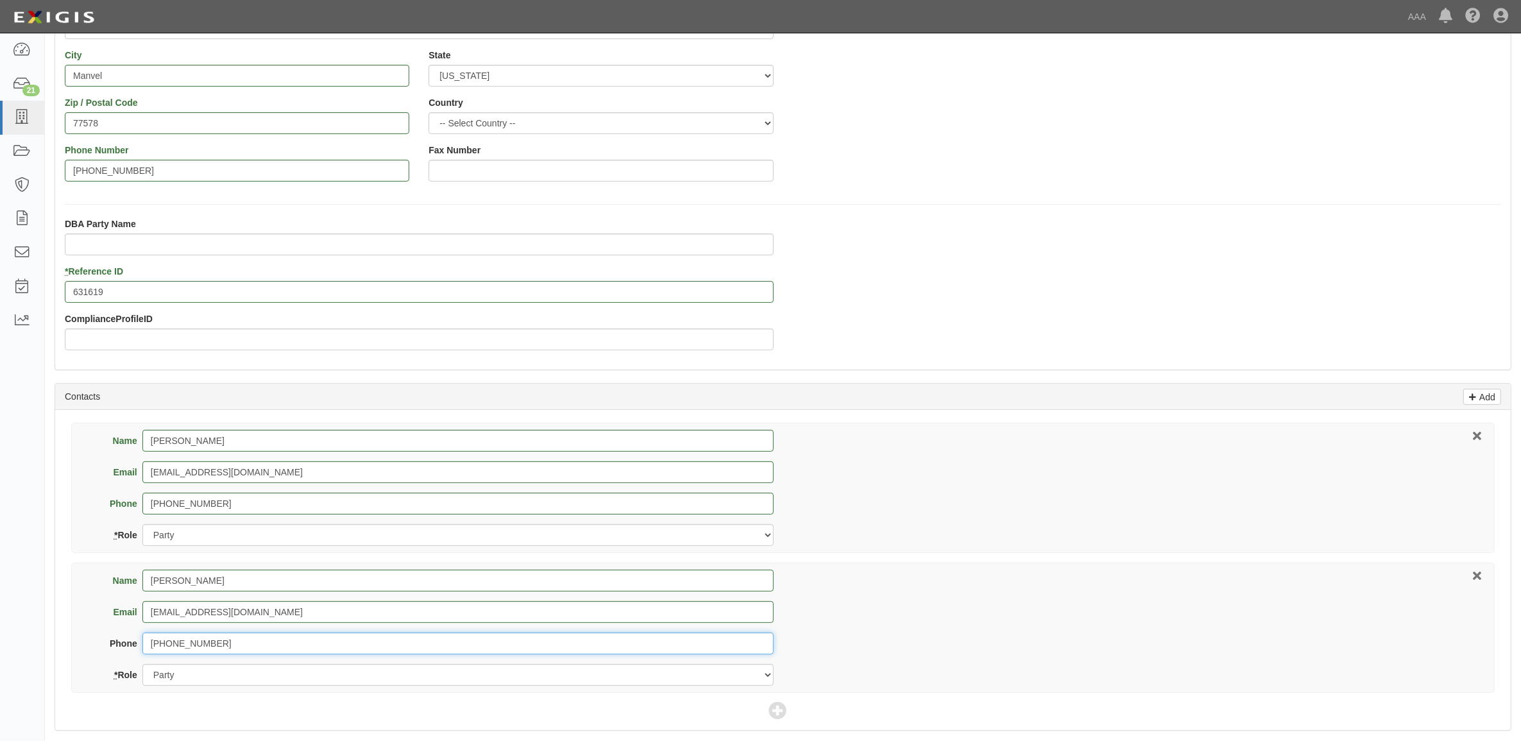
type input "[PHONE_NUMBER]"
click at [294, 674] on select "Party Broker Other" at bounding box center [457, 675] width 631 height 22
select select "Broker"
click at [142, 665] on select "Party Broker Other" at bounding box center [457, 675] width 631 height 22
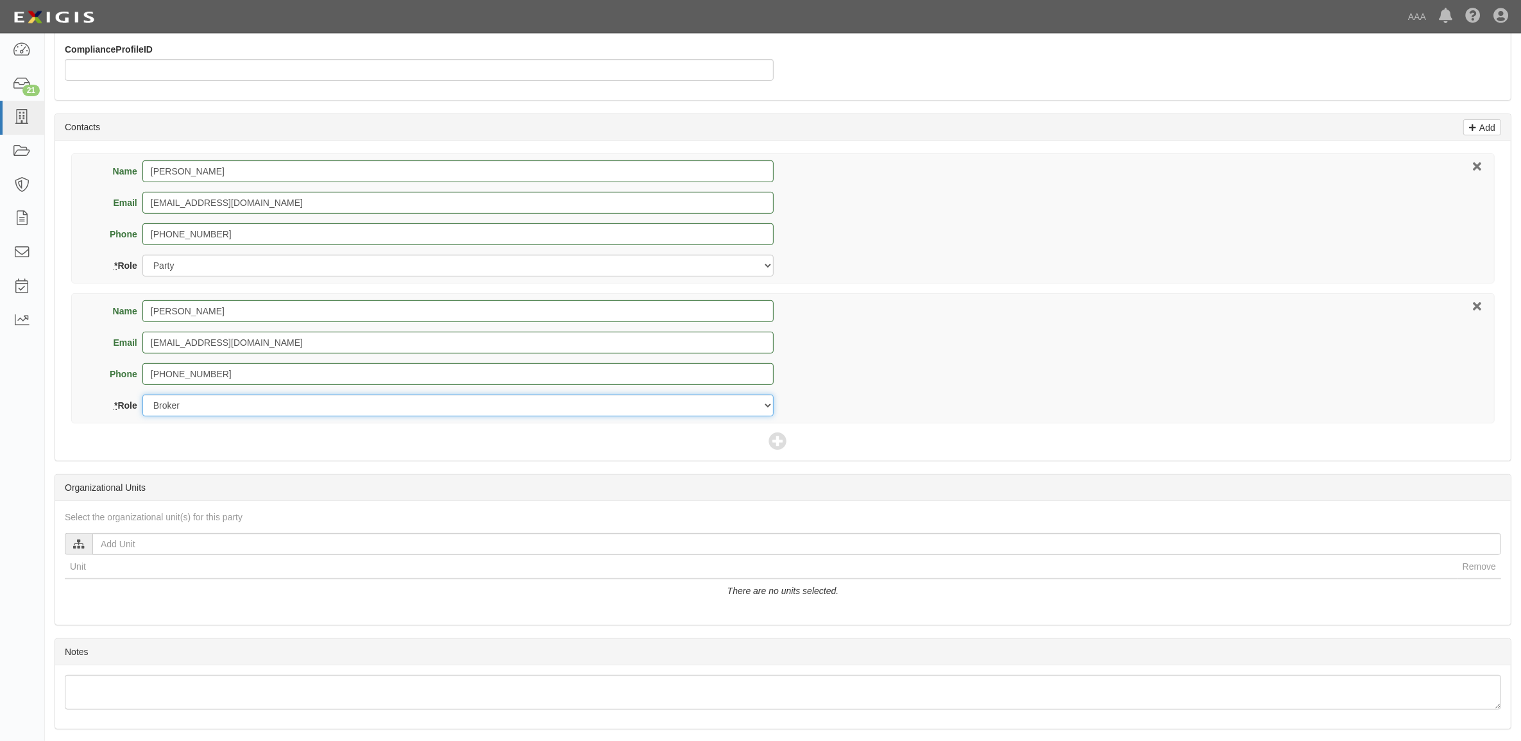
scroll to position [554, 0]
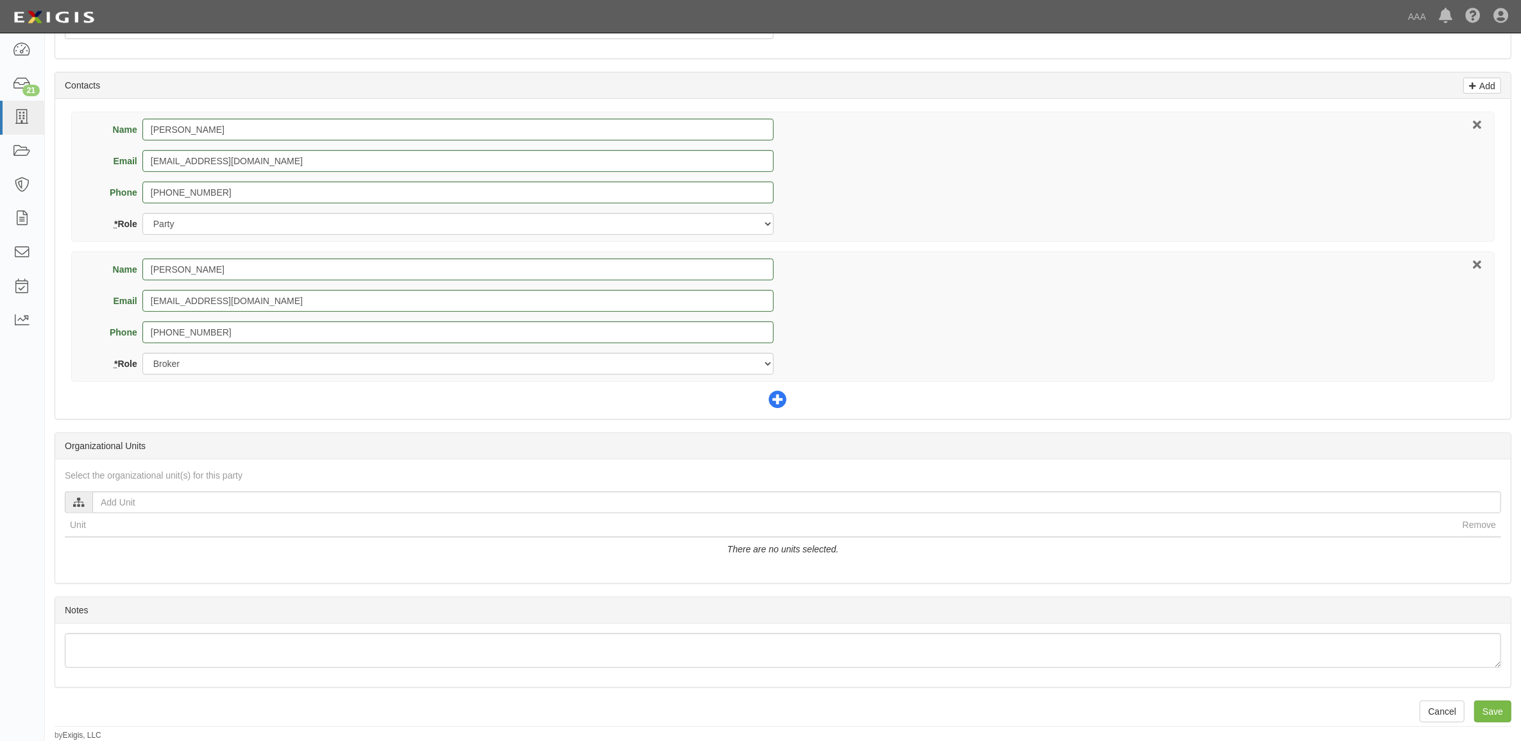
click at [781, 398] on icon at bounding box center [778, 400] width 18 height 18
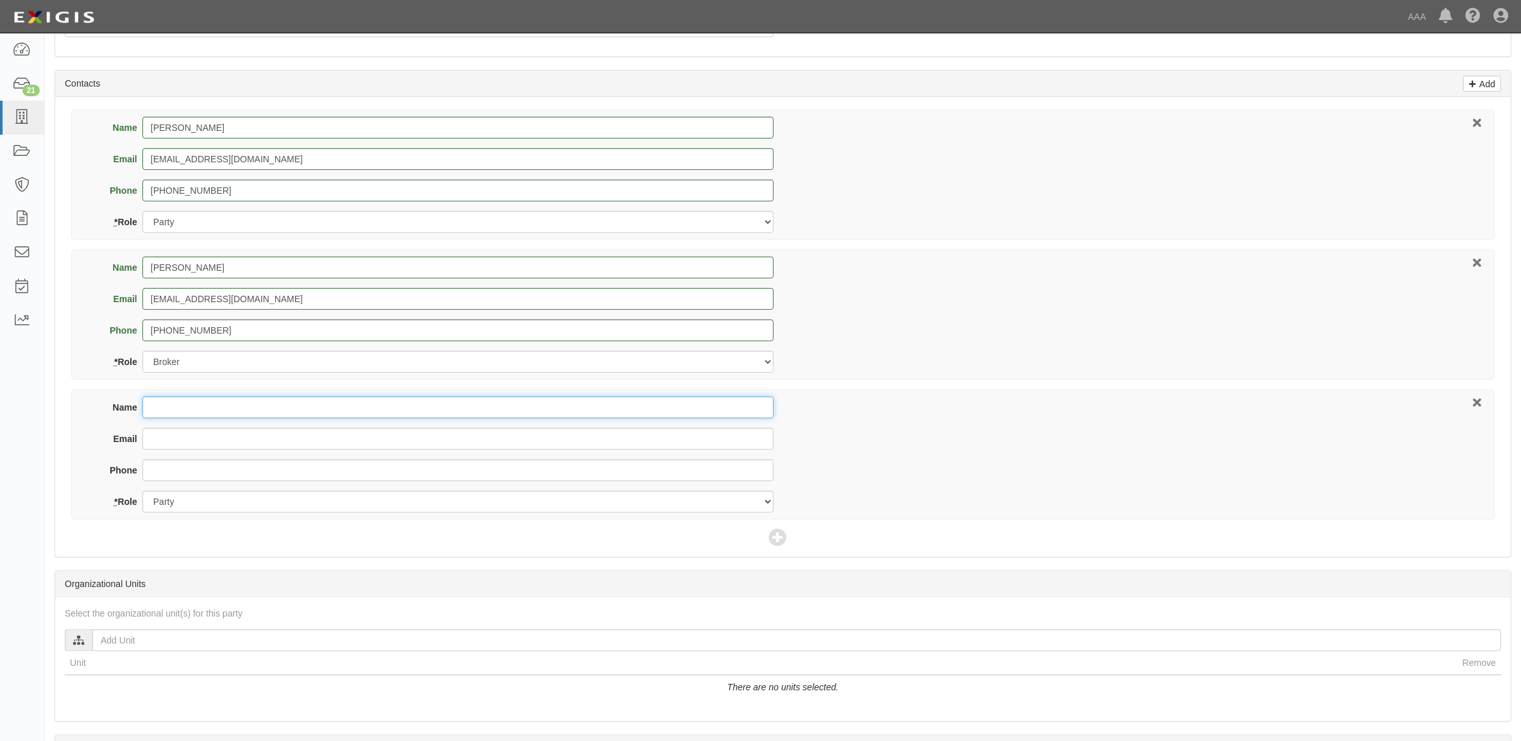
click at [291, 411] on input "Name" at bounding box center [457, 407] width 631 height 22
click at [171, 400] on input "Name" at bounding box center [457, 407] width 631 height 22
type input "Biberk"
type input "customerservice@biberk.com"
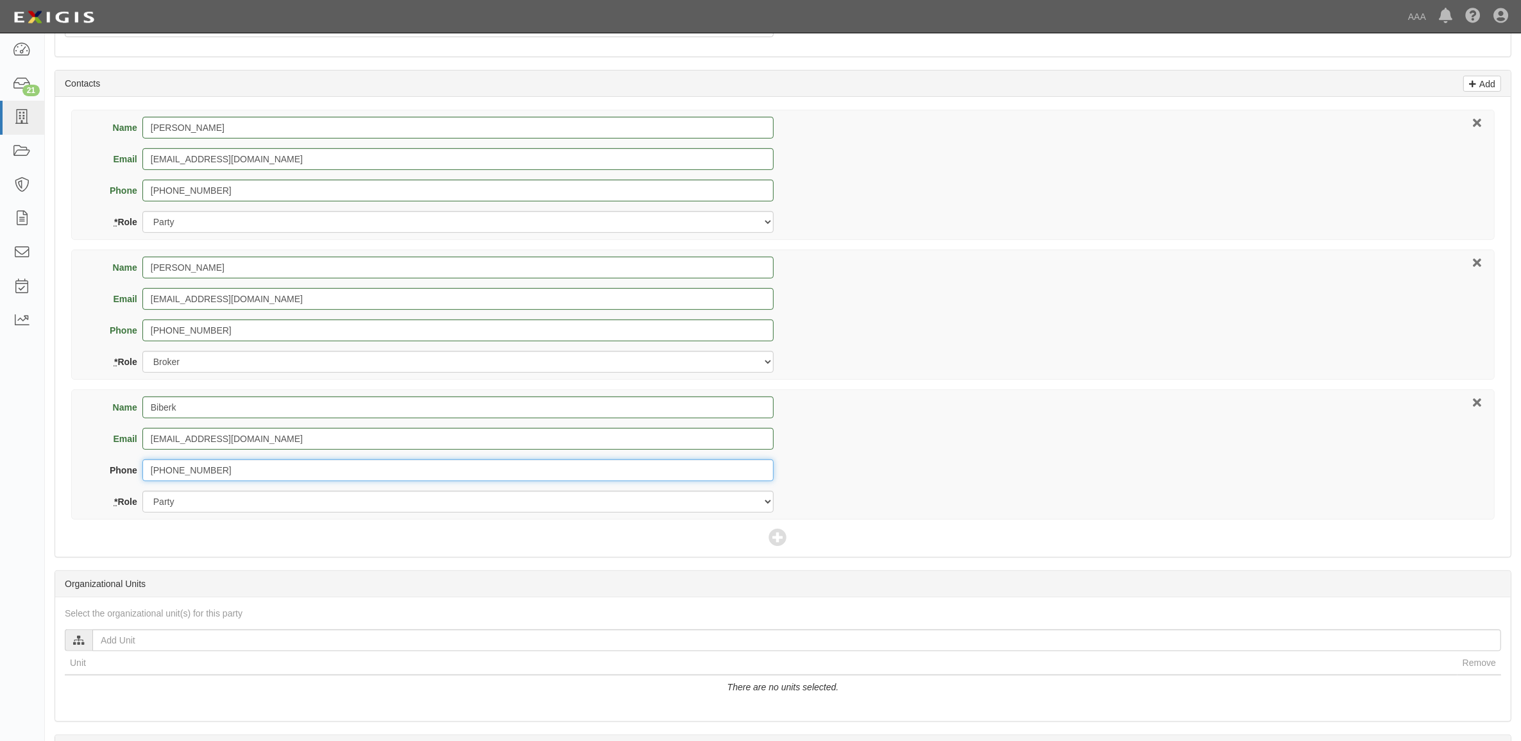
type input "844-472-0967"
click at [255, 497] on select "Party Broker Other" at bounding box center [457, 502] width 631 height 22
select select "Broker"
click at [142, 492] on select "Party Broker Other" at bounding box center [457, 502] width 631 height 22
click at [771, 533] on icon at bounding box center [778, 538] width 18 height 18
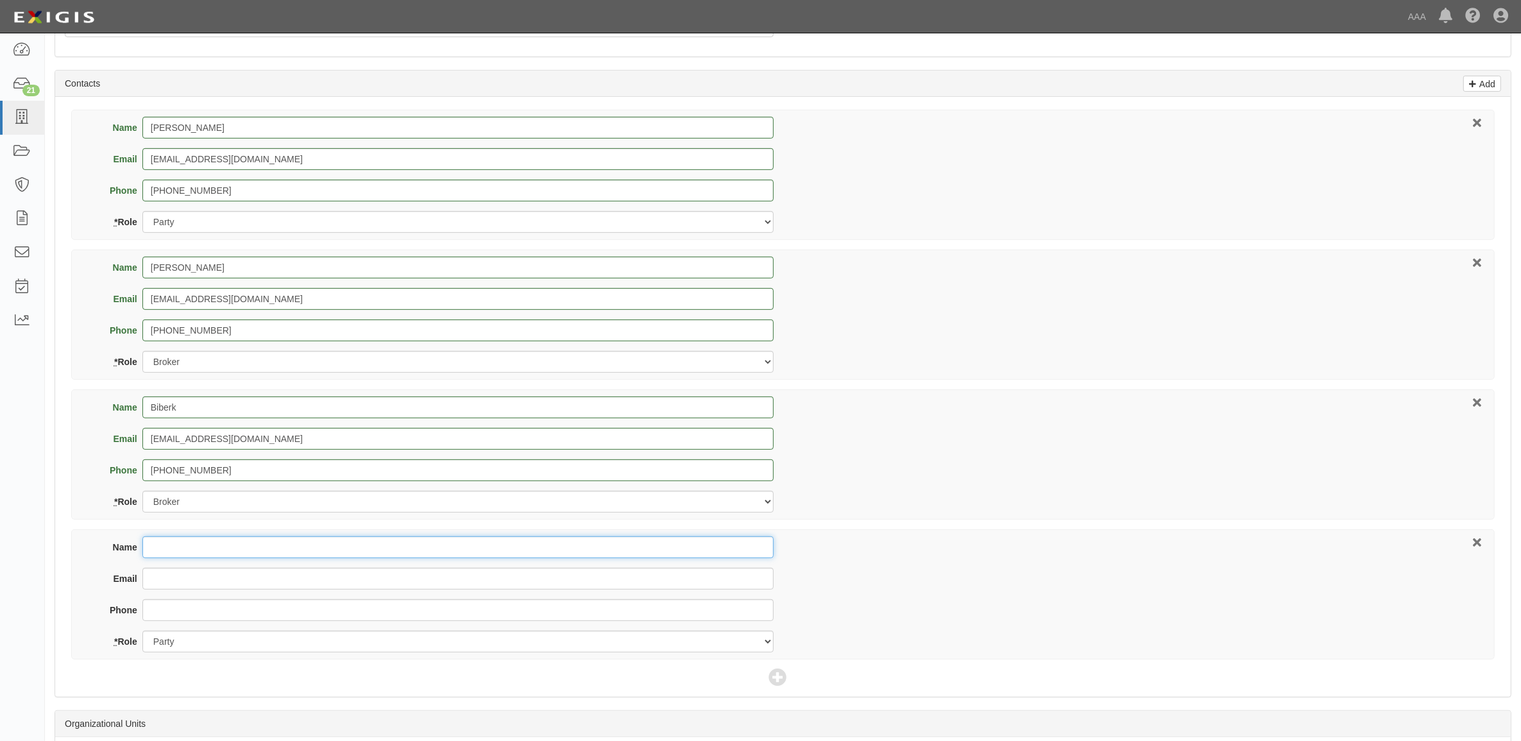
click at [172, 547] on input "Name" at bounding box center [457, 547] width 631 height 22
type input "Robert Herrera"
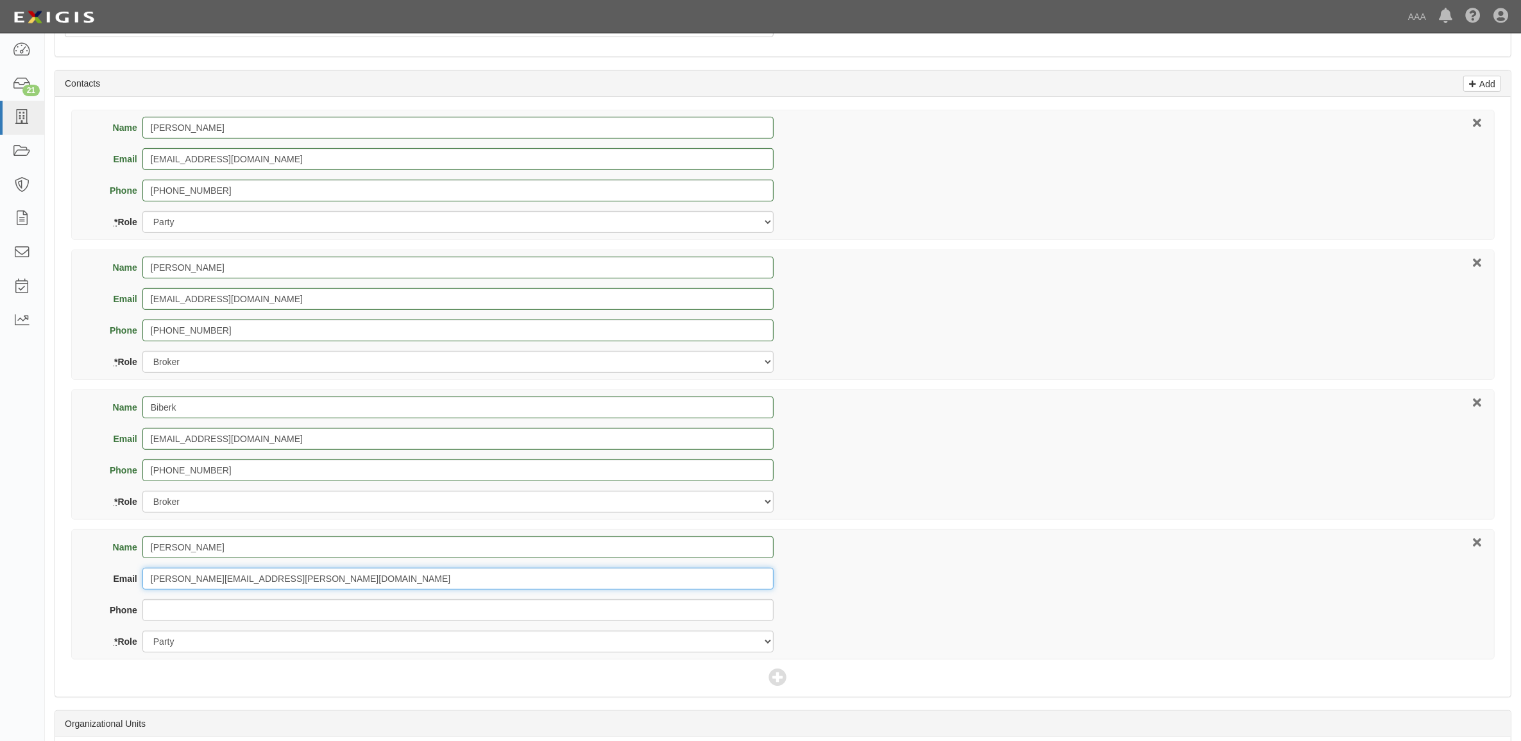
type input "herrera.robert@ace.aaa.com"
click at [247, 647] on select "Party Broker Other" at bounding box center [457, 642] width 631 height 22
select select "Other"
click at [142, 632] on select "Party Broker Other" at bounding box center [457, 642] width 631 height 22
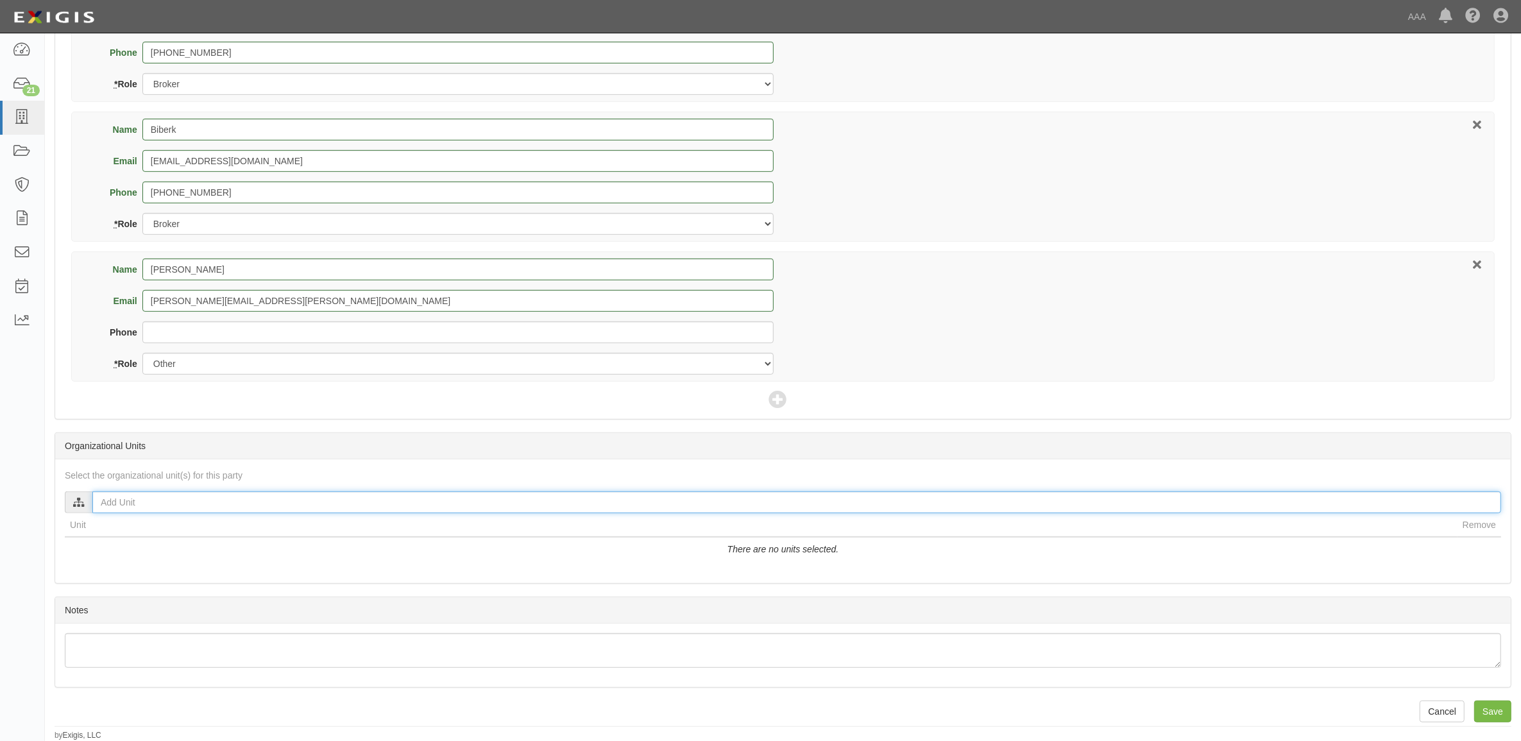
click at [257, 501] on input "text" at bounding box center [796, 502] width 1409 height 22
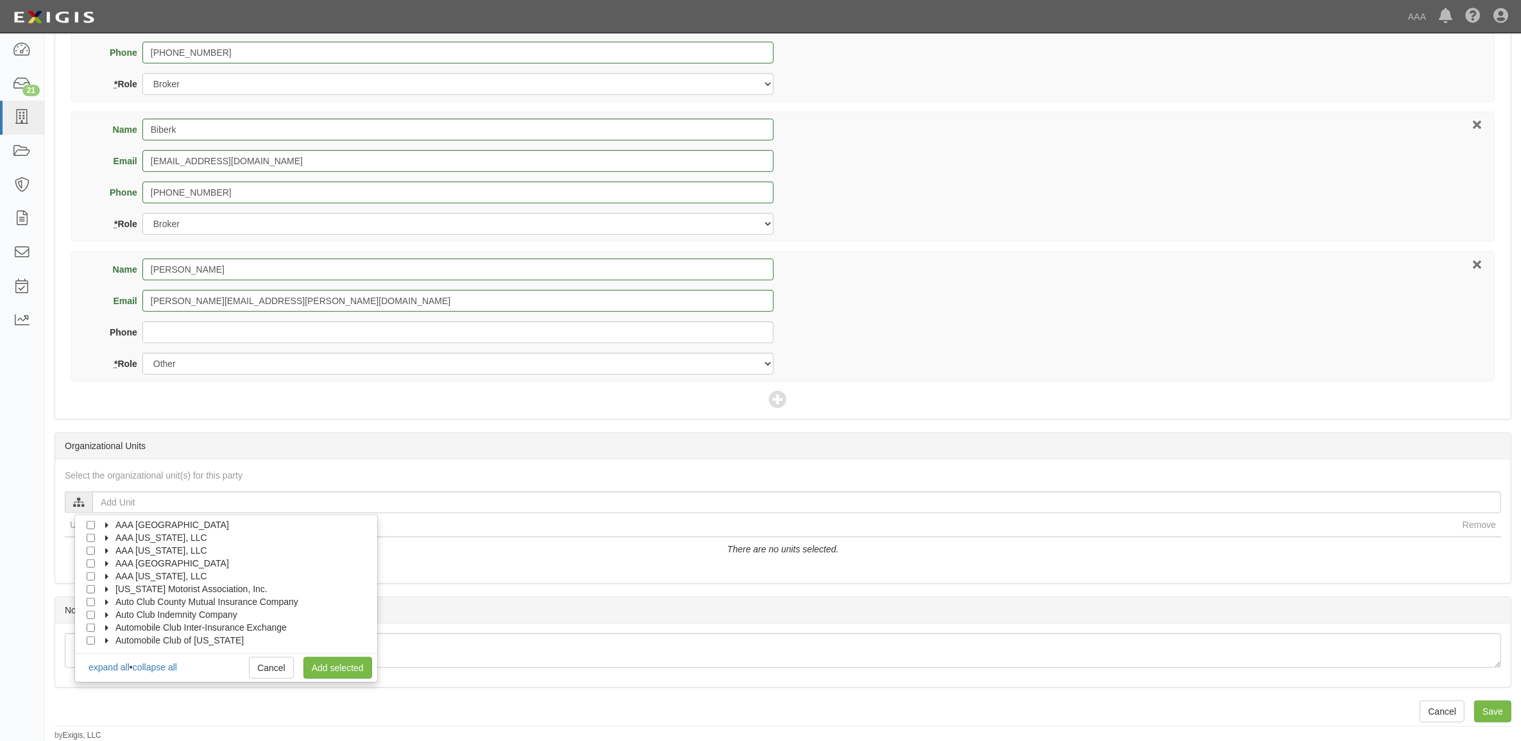
click at [111, 572] on label "AAA [US_STATE], LLC" at bounding box center [153, 576] width 108 height 13
click at [116, 587] on icon at bounding box center [119, 590] width 9 height 6
click at [115, 600] on input "Emergency Roadside Service (ERS)" at bounding box center [114, 602] width 8 height 8
checkbox input "true"
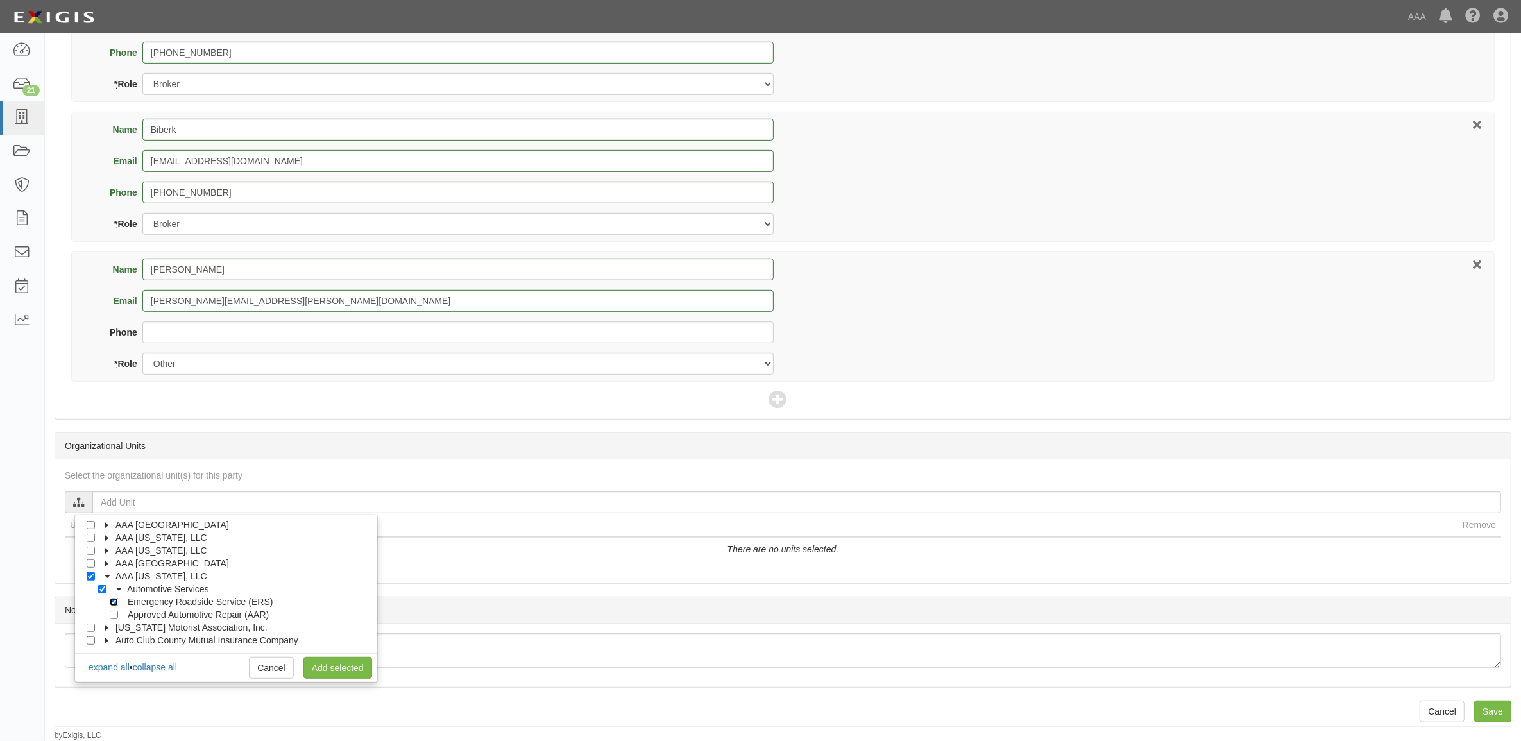
checkbox input "true"
drag, startPoint x: 332, startPoint y: 667, endPoint x: 387, endPoint y: 674, distance: 55.0
click at [332, 667] on link "Add selected" at bounding box center [337, 668] width 69 height 22
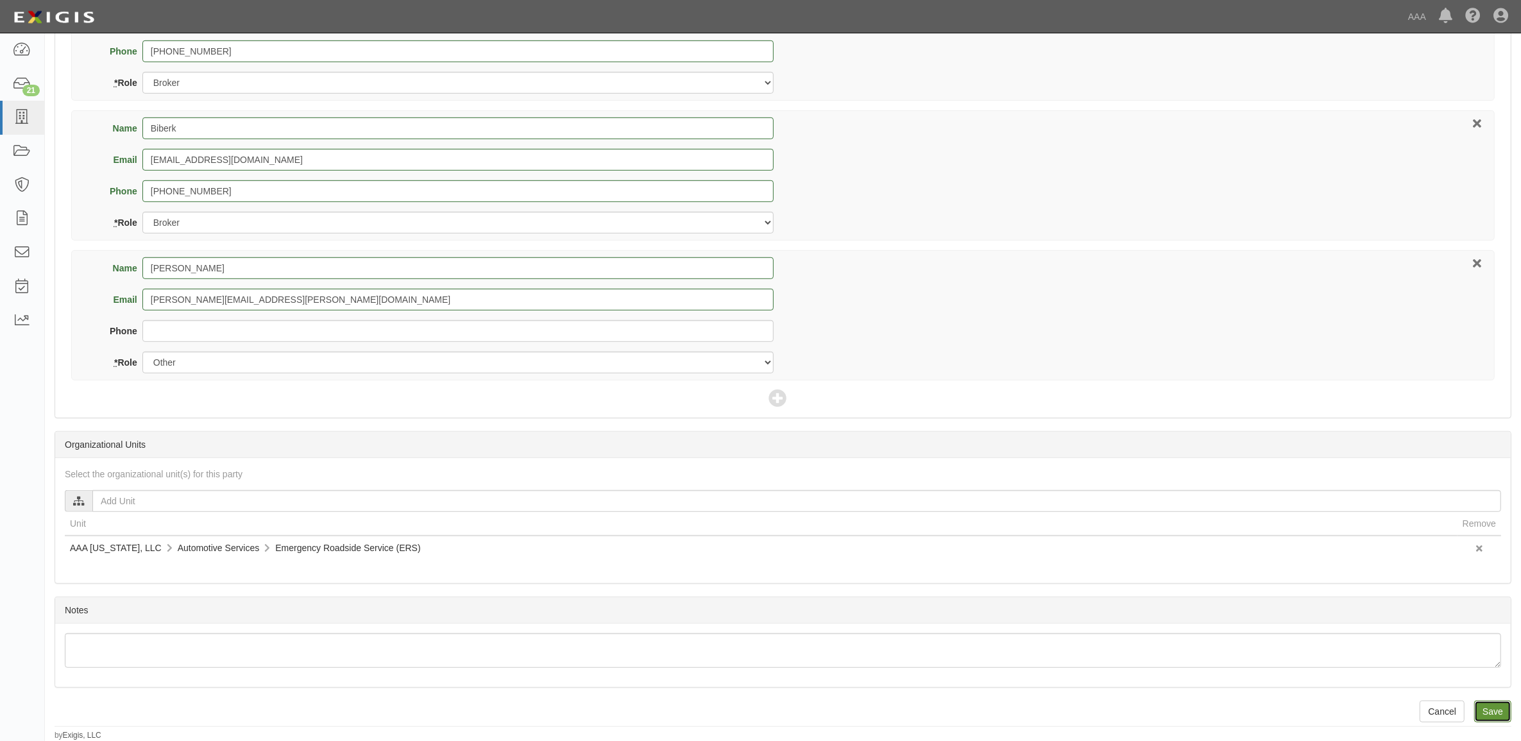
click at [1486, 710] on input "Save" at bounding box center [1492, 712] width 37 height 22
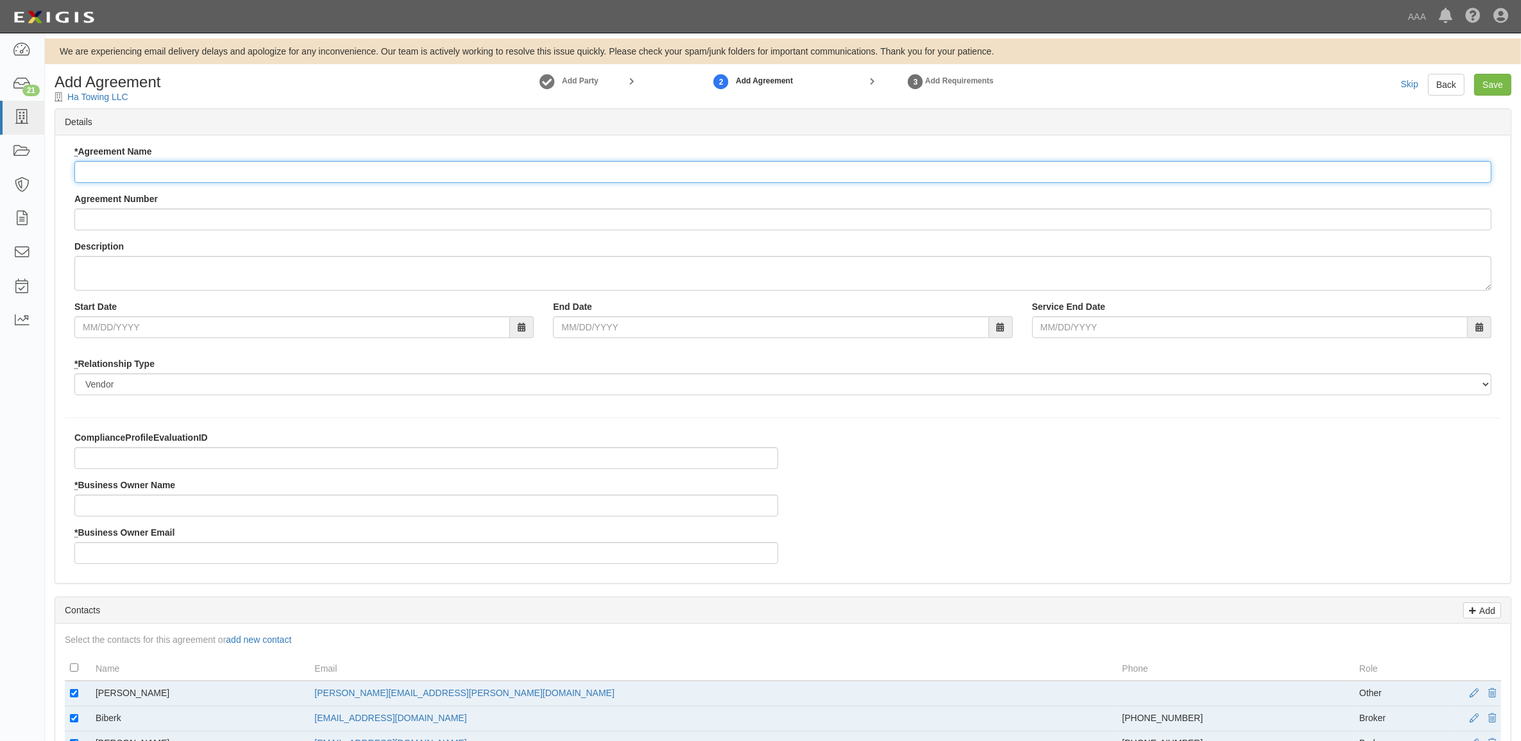
click at [178, 171] on input "* Agreement Name" at bounding box center [782, 172] width 1417 height 22
paste input "[US_STATE] ERS"
type input "[US_STATE] ERS"
click at [191, 497] on input "* Business Owner Name" at bounding box center [426, 506] width 704 height 22
type input "Robert Herrera"
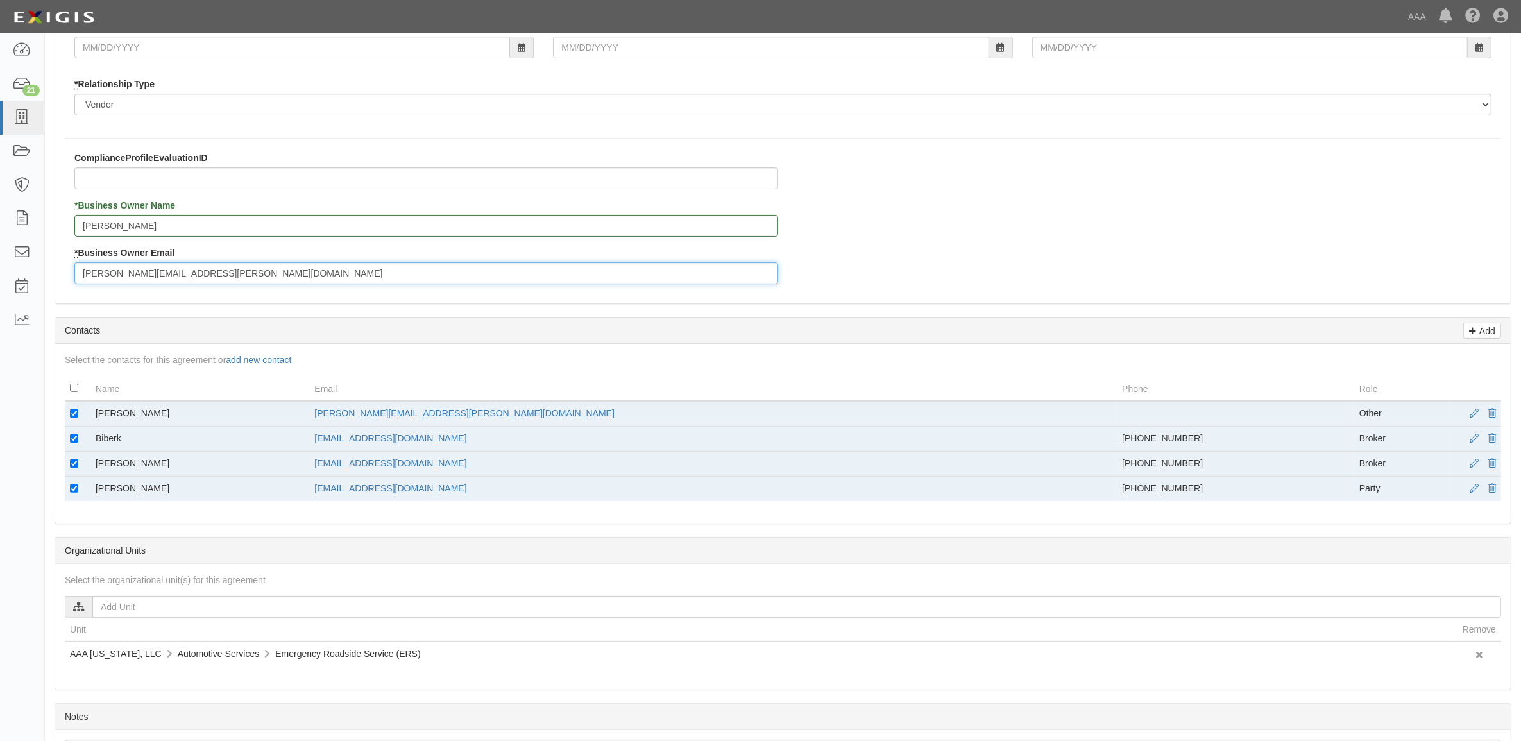
scroll to position [321, 0]
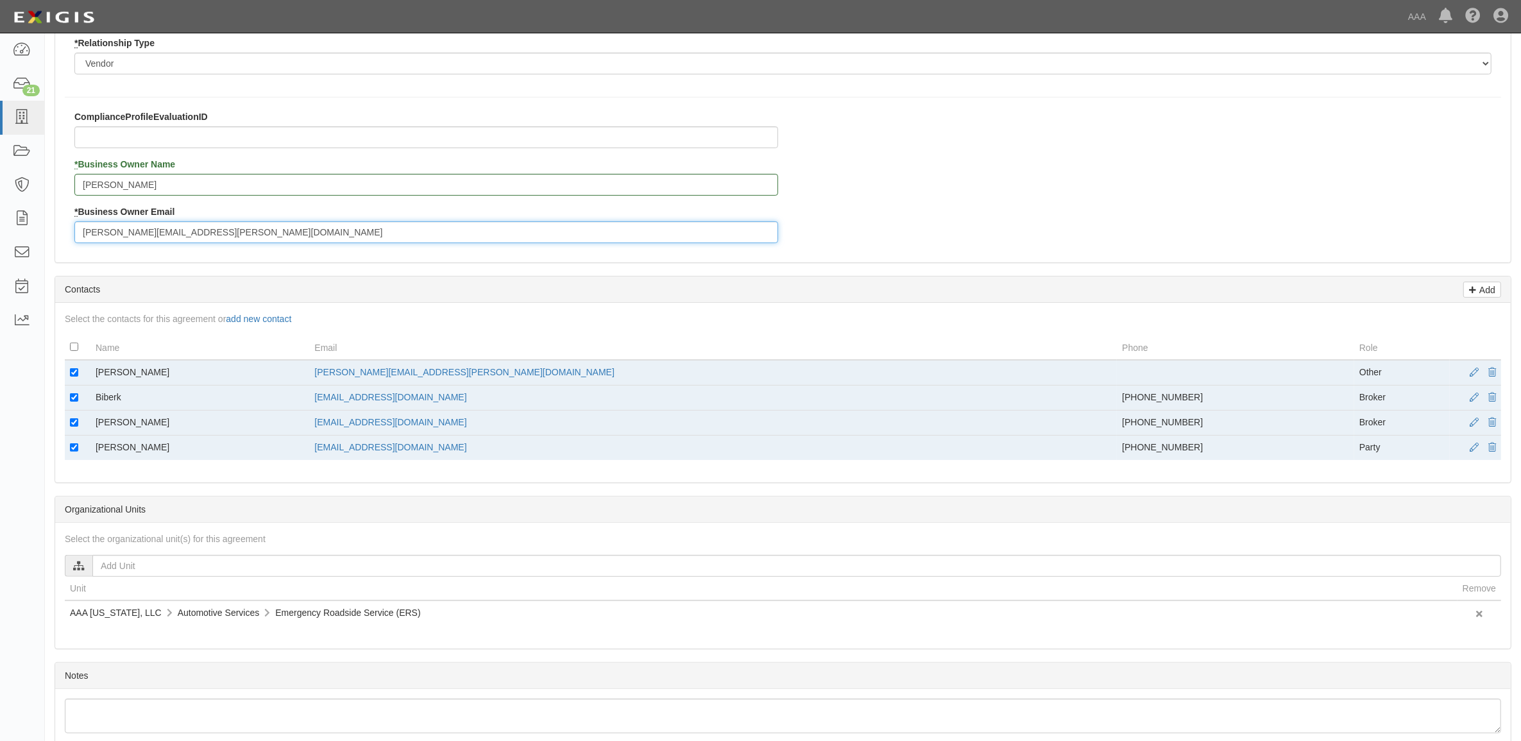
type input "herrera.robert@ace.aaa.com"
click at [69, 370] on td at bounding box center [78, 373] width 26 height 26
click at [74, 374] on input "checkbox" at bounding box center [74, 372] width 8 height 8
checkbox input "false"
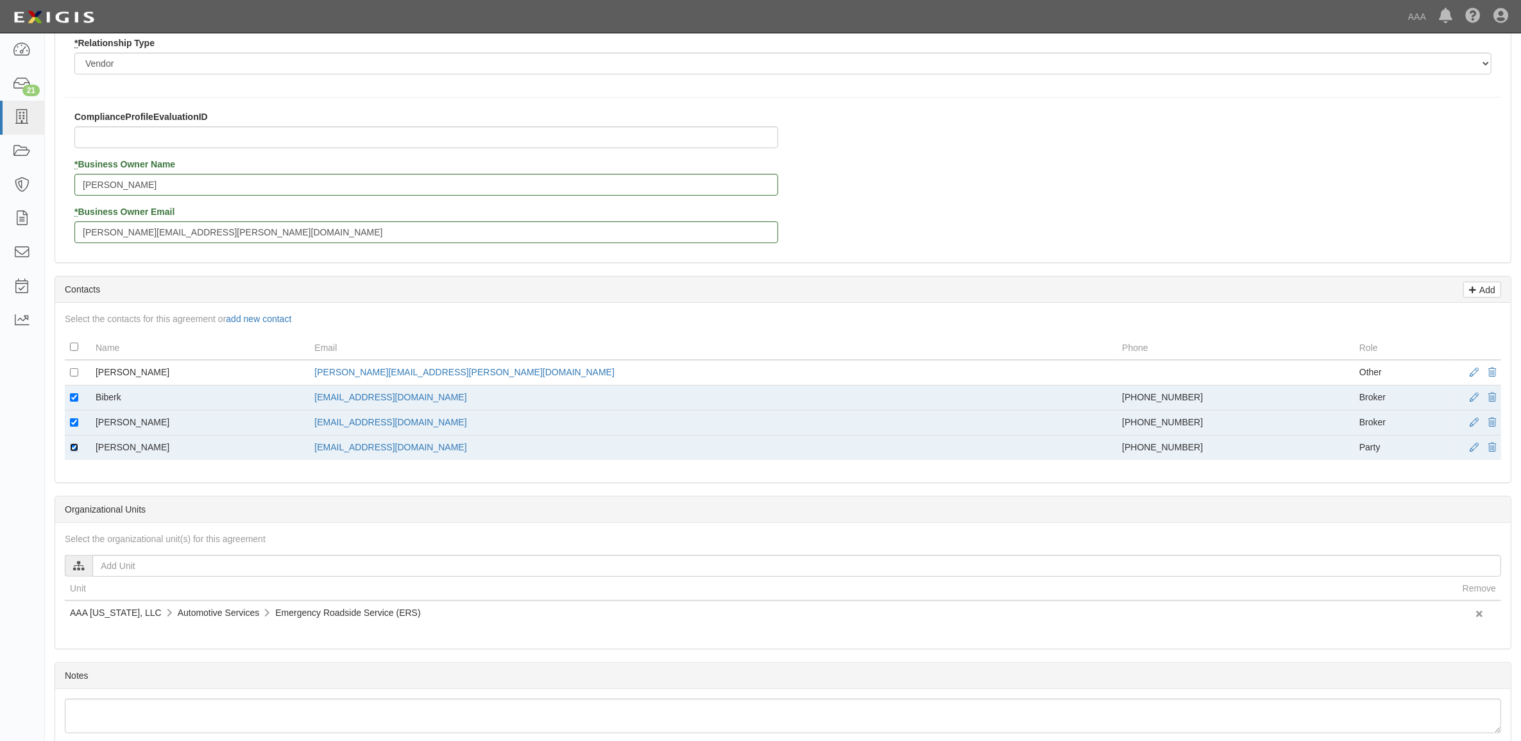
click at [74, 447] on input "checkbox" at bounding box center [74, 447] width 8 height 8
checkbox input "false"
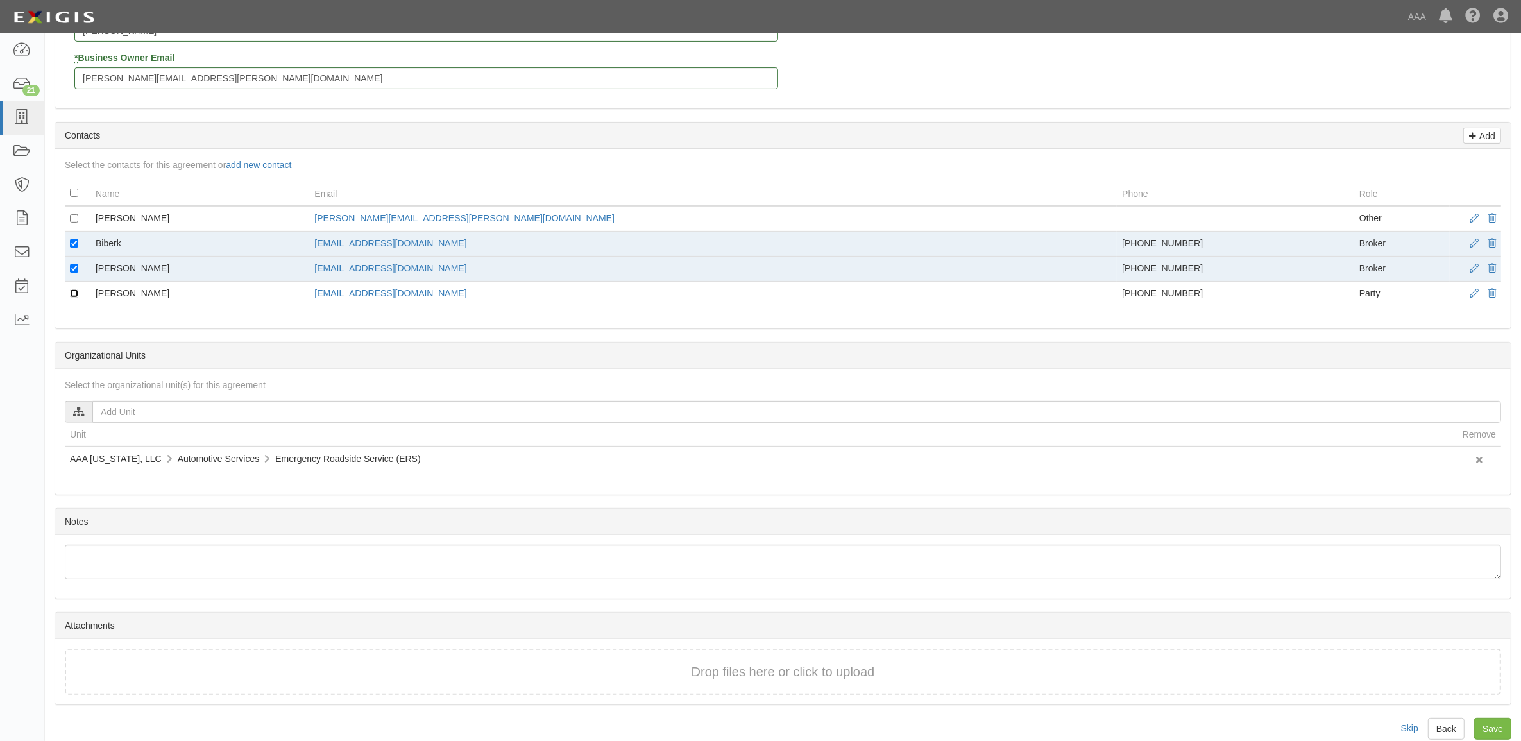
scroll to position [494, 0]
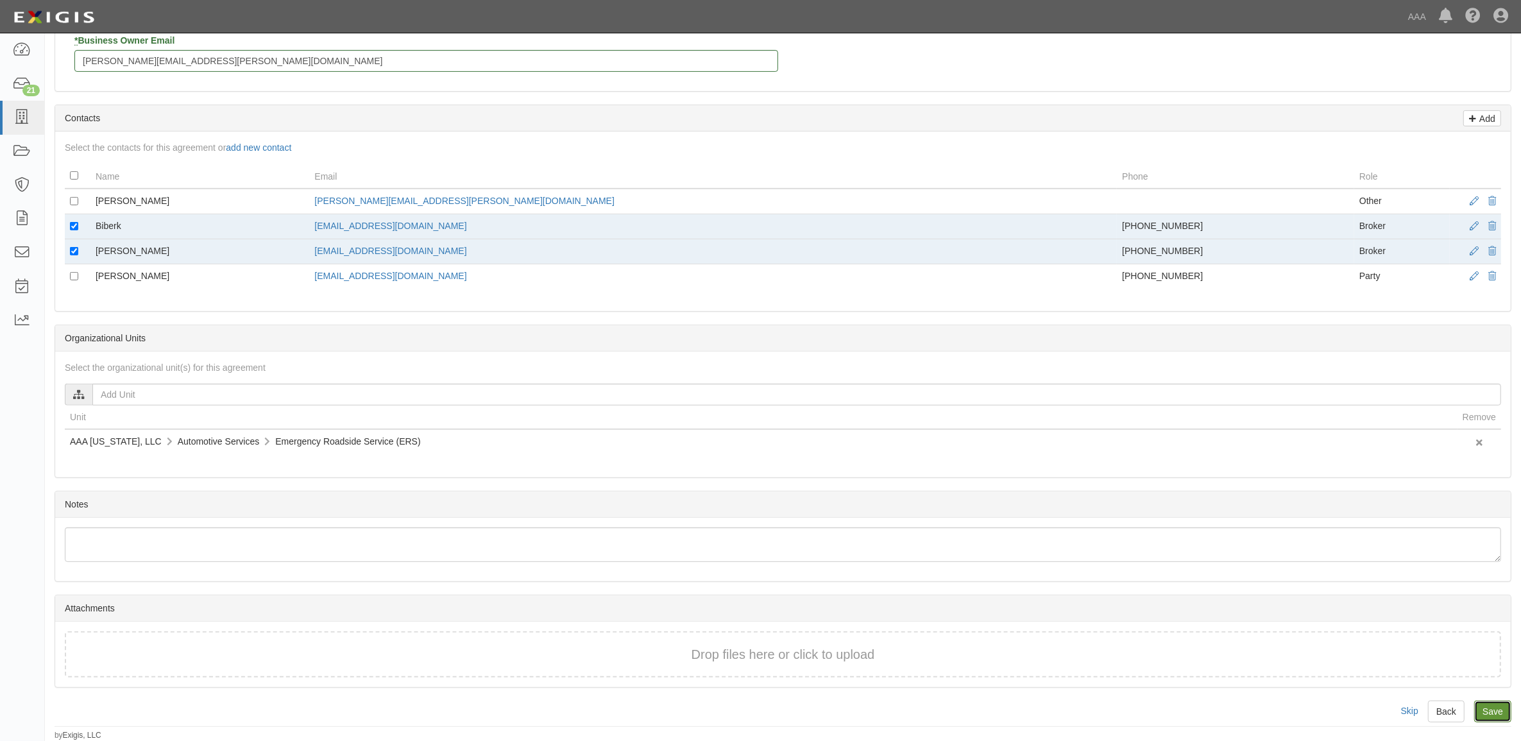
click at [1488, 710] on input "Save" at bounding box center [1492, 712] width 37 height 22
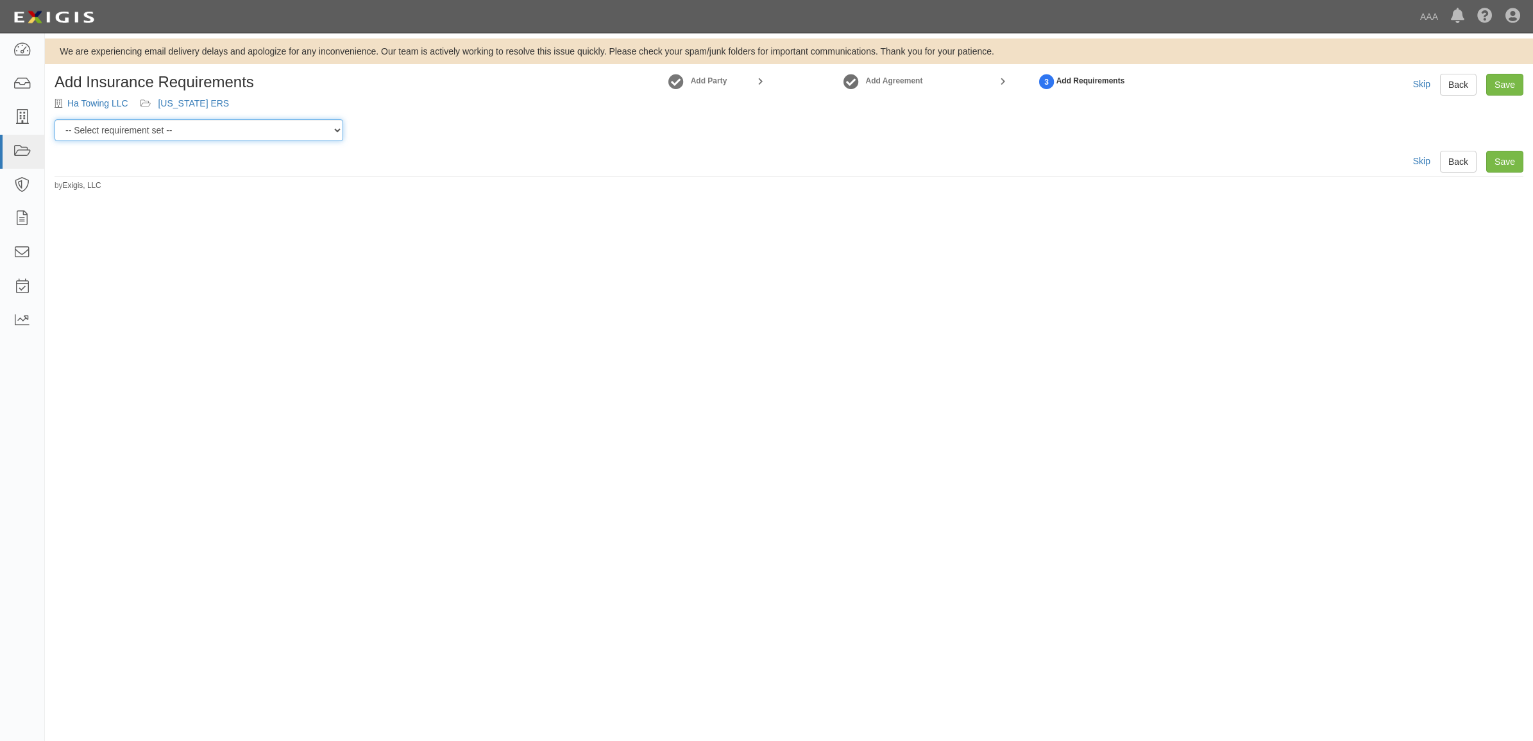
click at [244, 130] on select "-- Select requirement set -- AAA East Central AAR AAA East Central ERS AAA East…" at bounding box center [199, 130] width 289 height 22
select select "16664"
click at [55, 119] on select "-- Select requirement set -- AAA East Central AAR AAA East Central ERS AAA East…" at bounding box center [199, 130] width 289 height 22
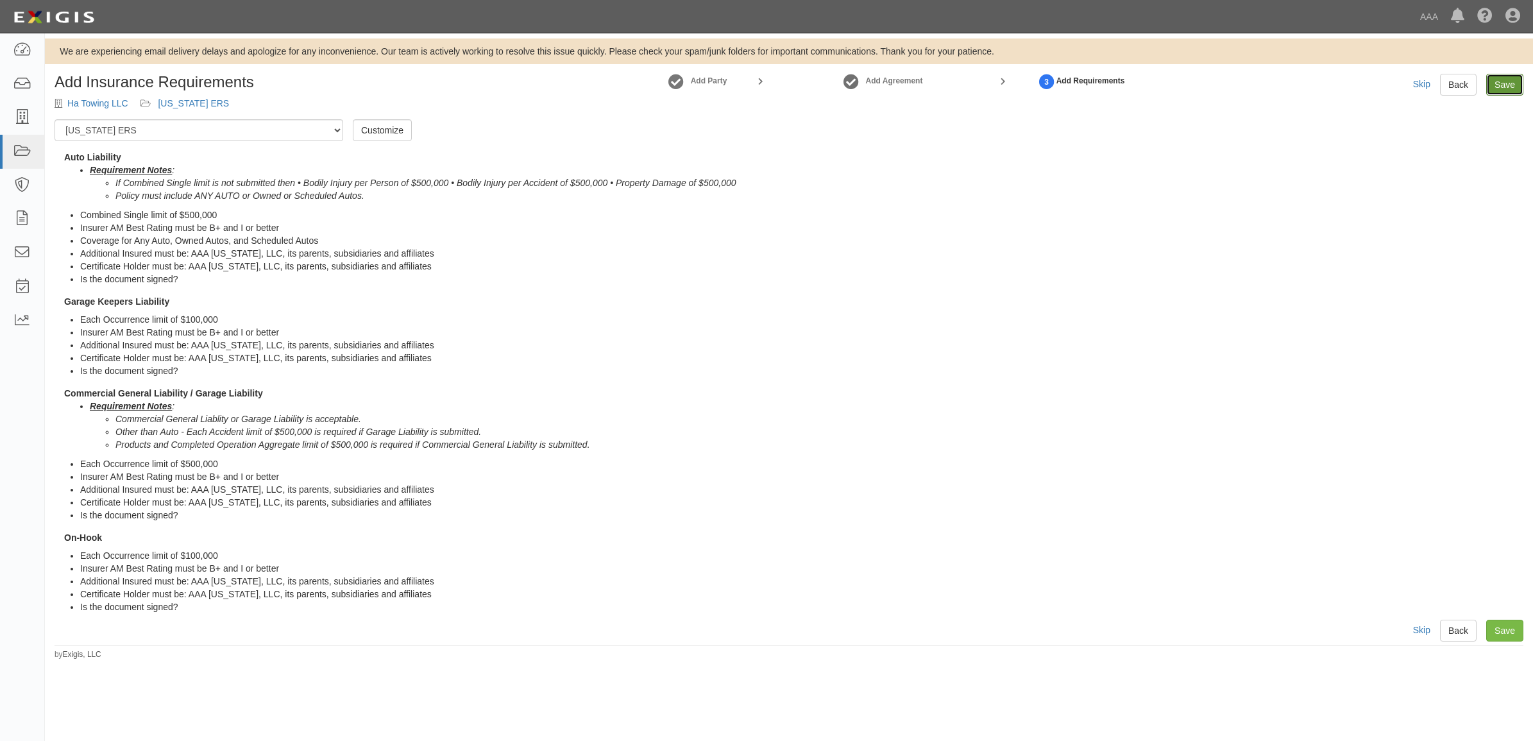
click at [1496, 81] on link "Save" at bounding box center [1505, 85] width 37 height 22
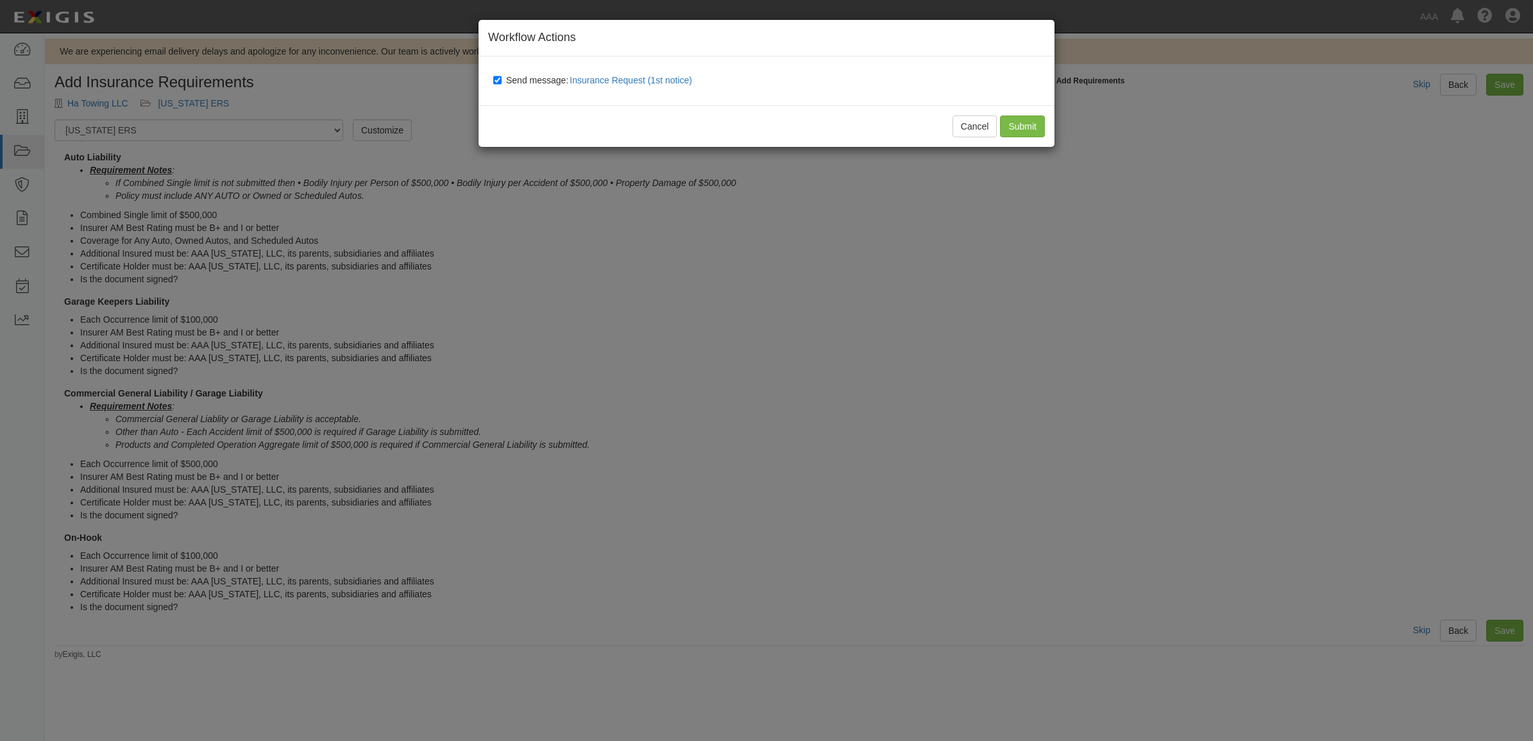
click at [524, 78] on span "Send message: Insurance Request (1st notice)" at bounding box center [601, 80] width 191 height 10
click at [502, 78] on input "Send message: Insurance Request (1st notice)" at bounding box center [497, 80] width 8 height 10
checkbox input "false"
click at [1033, 126] on input "Submit" at bounding box center [1022, 126] width 45 height 22
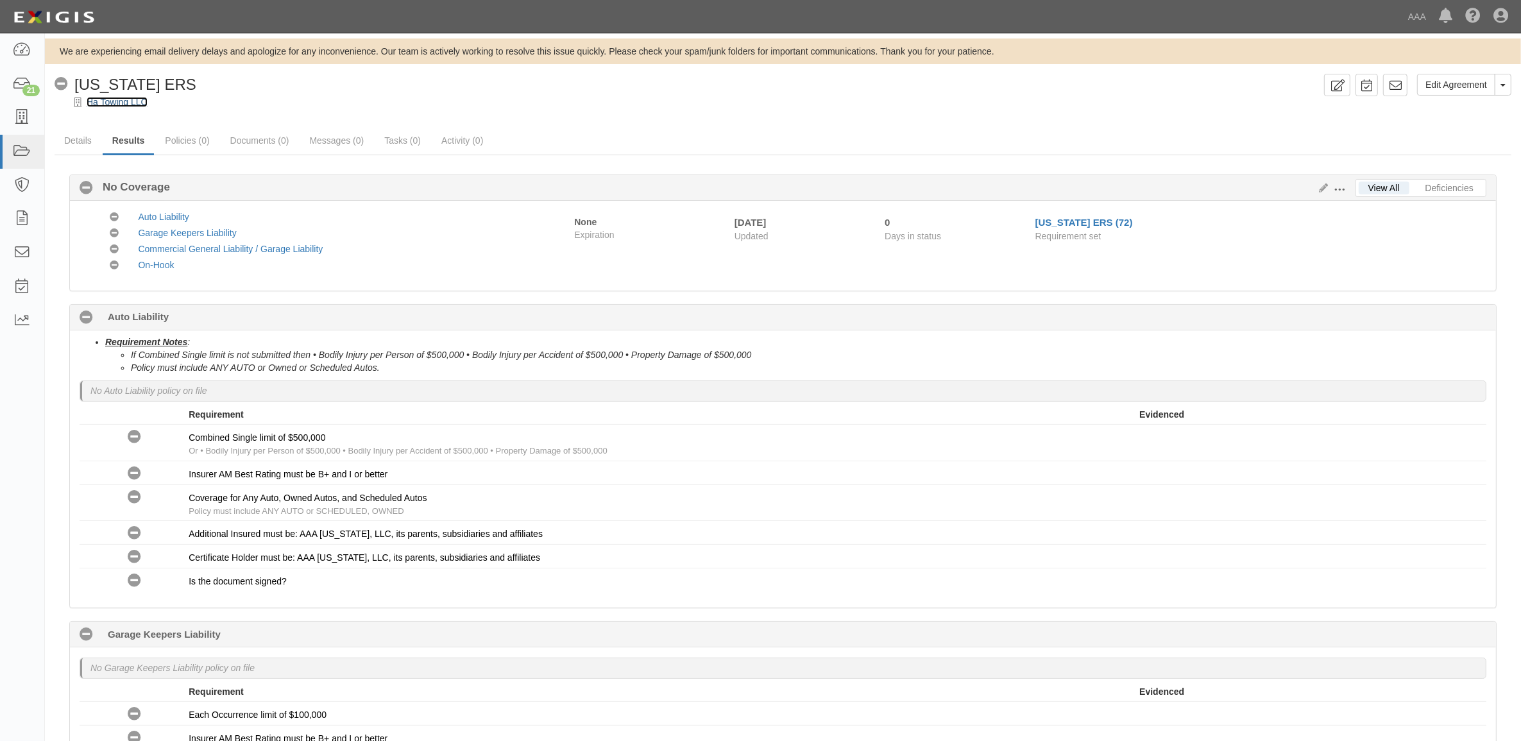
click at [130, 103] on link "Ha Towing LLC" at bounding box center [117, 102] width 61 height 10
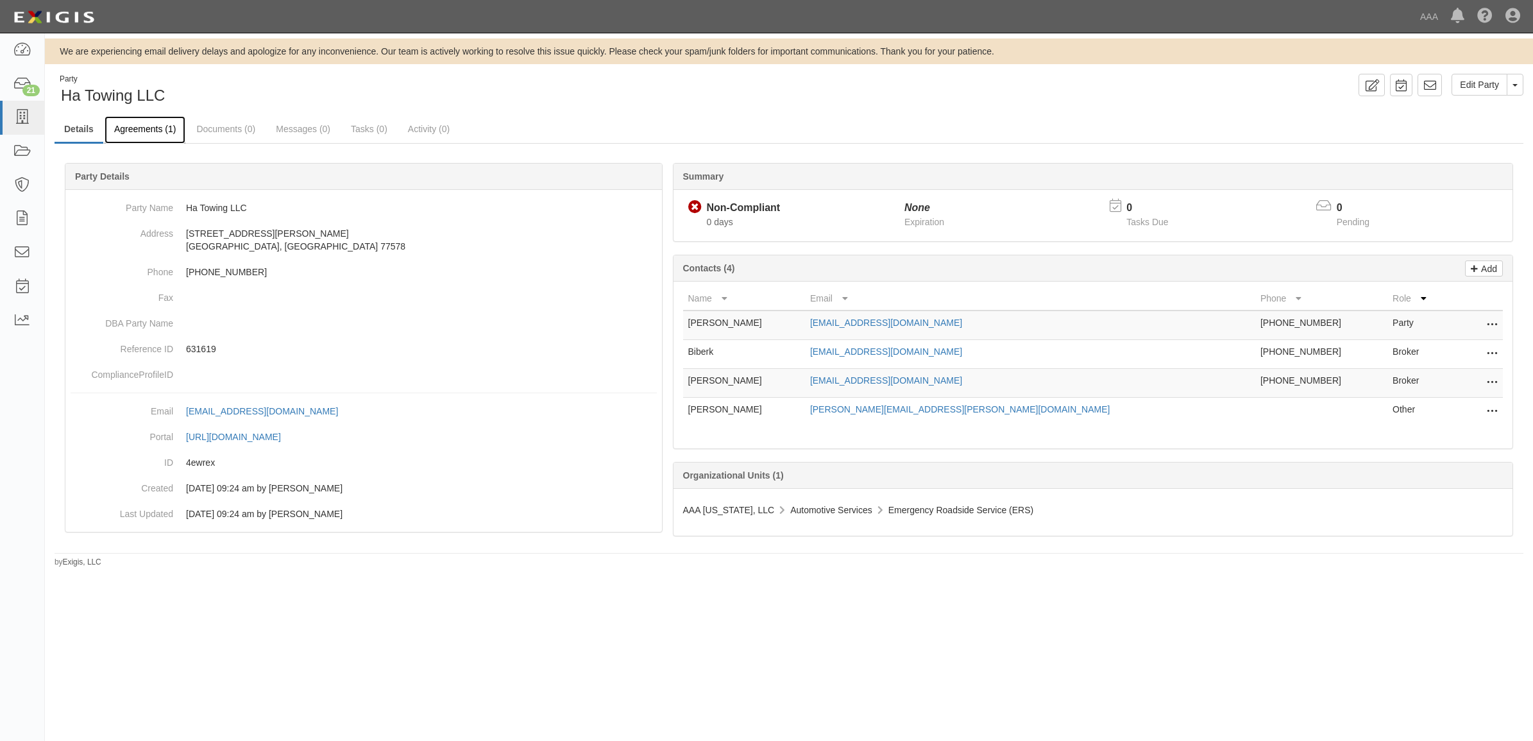
click at [173, 132] on link "Agreements (1)" at bounding box center [145, 130] width 81 height 28
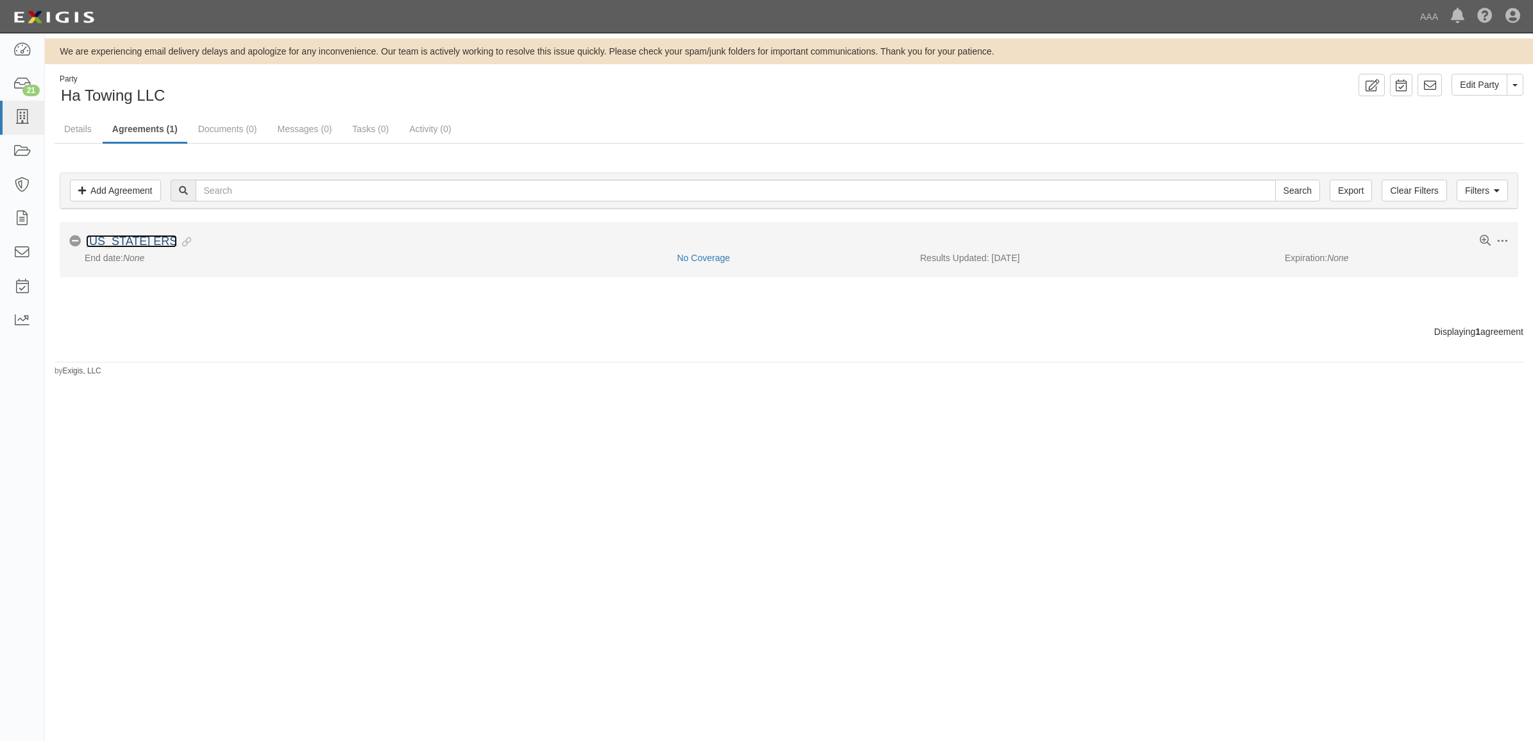
click at [127, 244] on link "[US_STATE] ERS" at bounding box center [131, 241] width 91 height 13
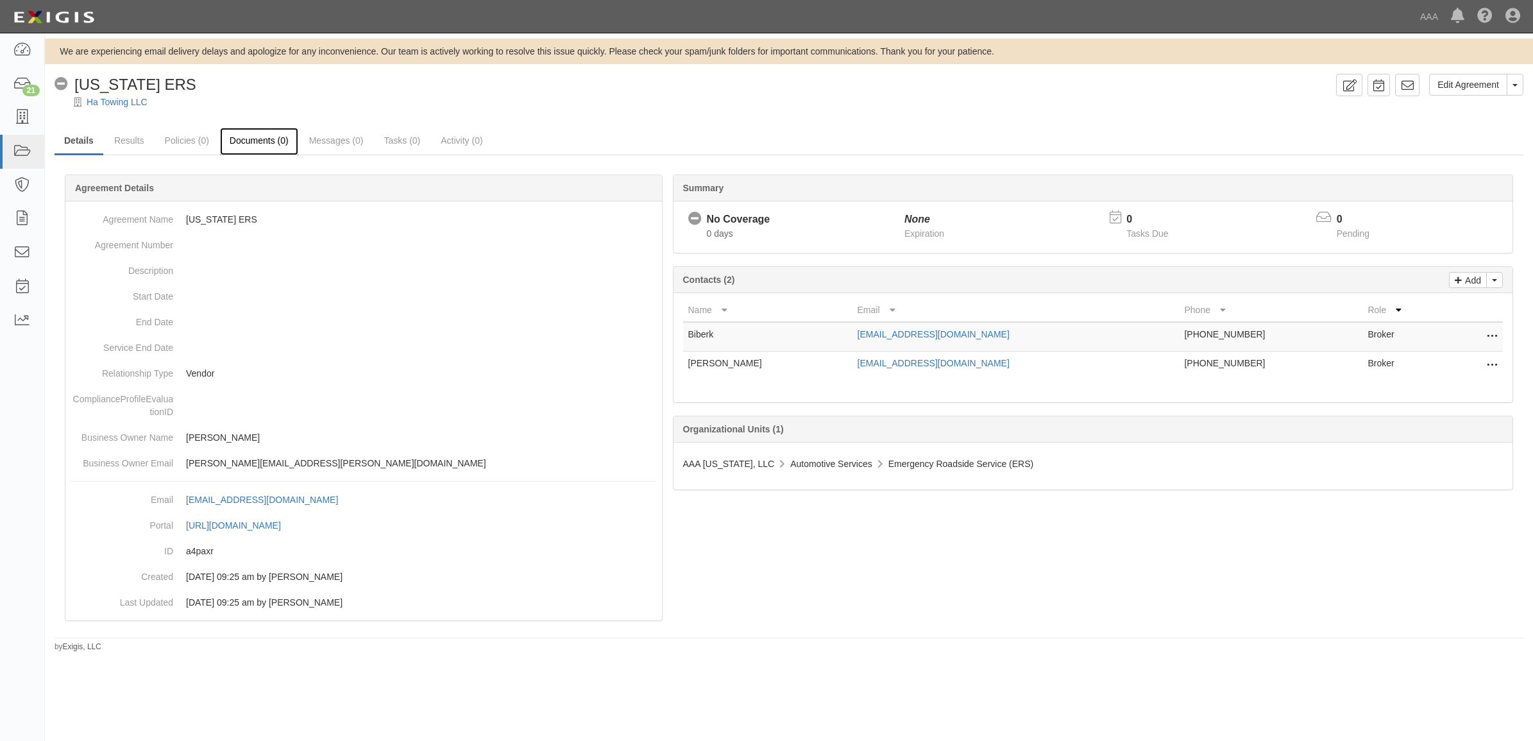
click at [267, 143] on link "Documents (0)" at bounding box center [259, 142] width 78 height 28
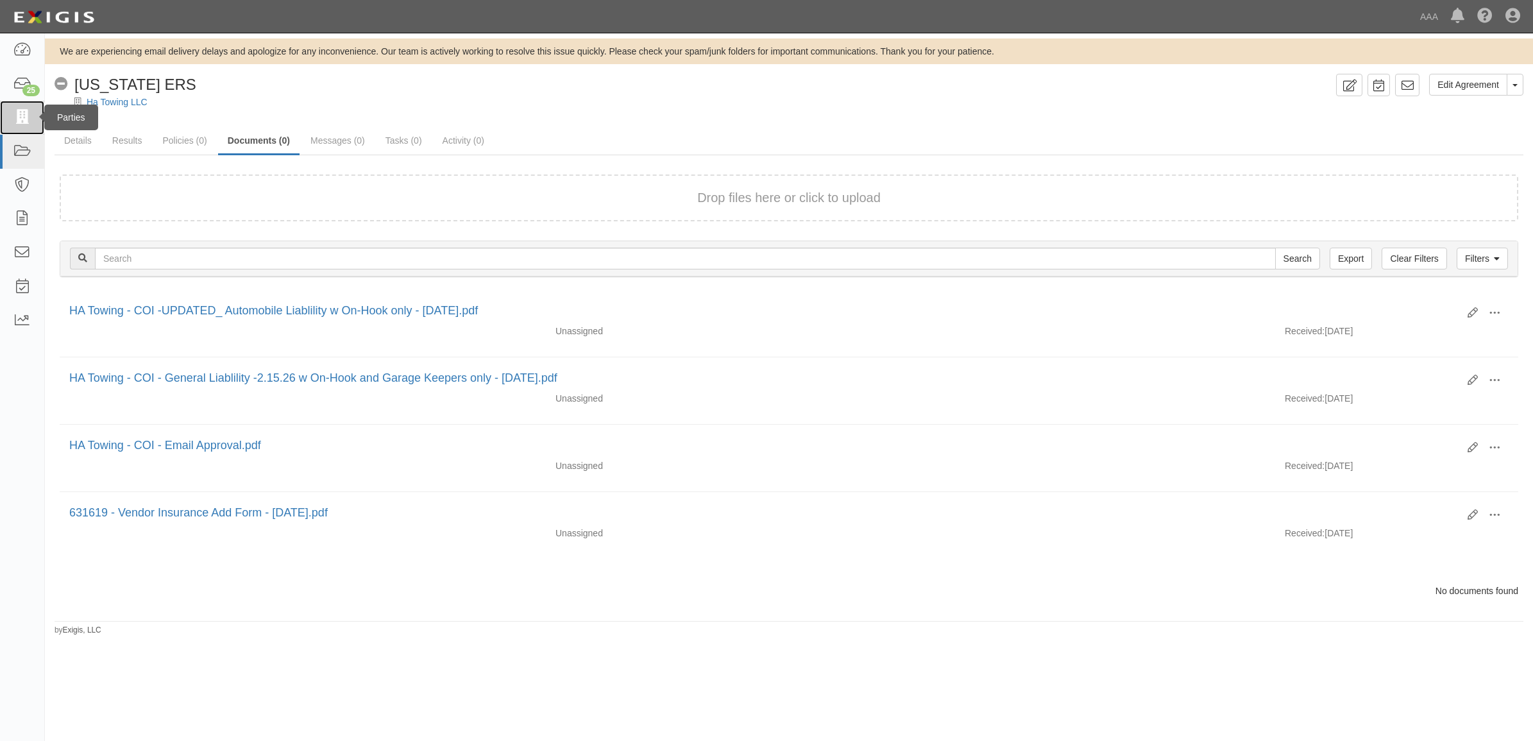
click at [30, 110] on icon at bounding box center [22, 117] width 18 height 15
